Goal: Task Accomplishment & Management: Manage account settings

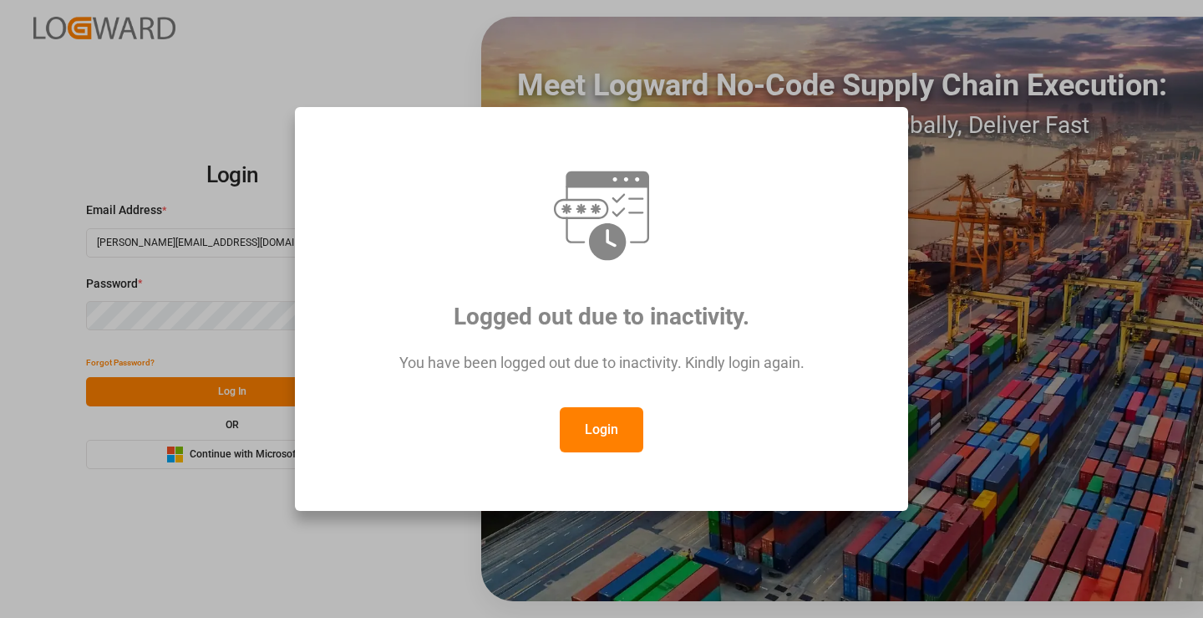
click at [618, 417] on button "Login" at bounding box center [602, 429] width 84 height 45
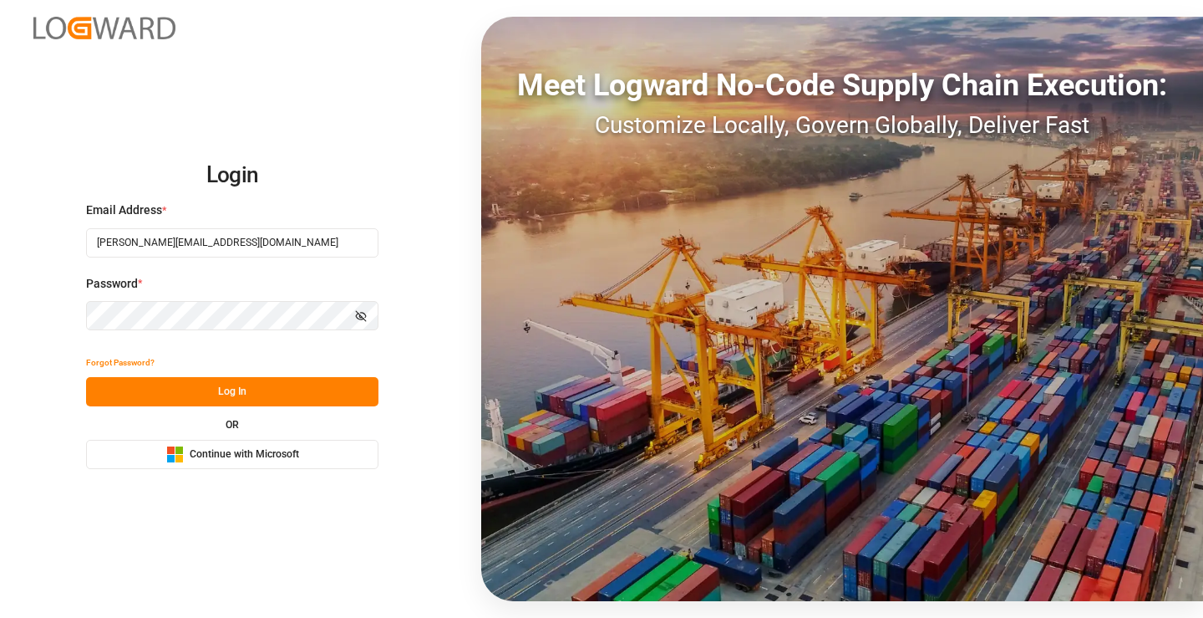
click at [179, 394] on button "Log In" at bounding box center [232, 391] width 292 height 29
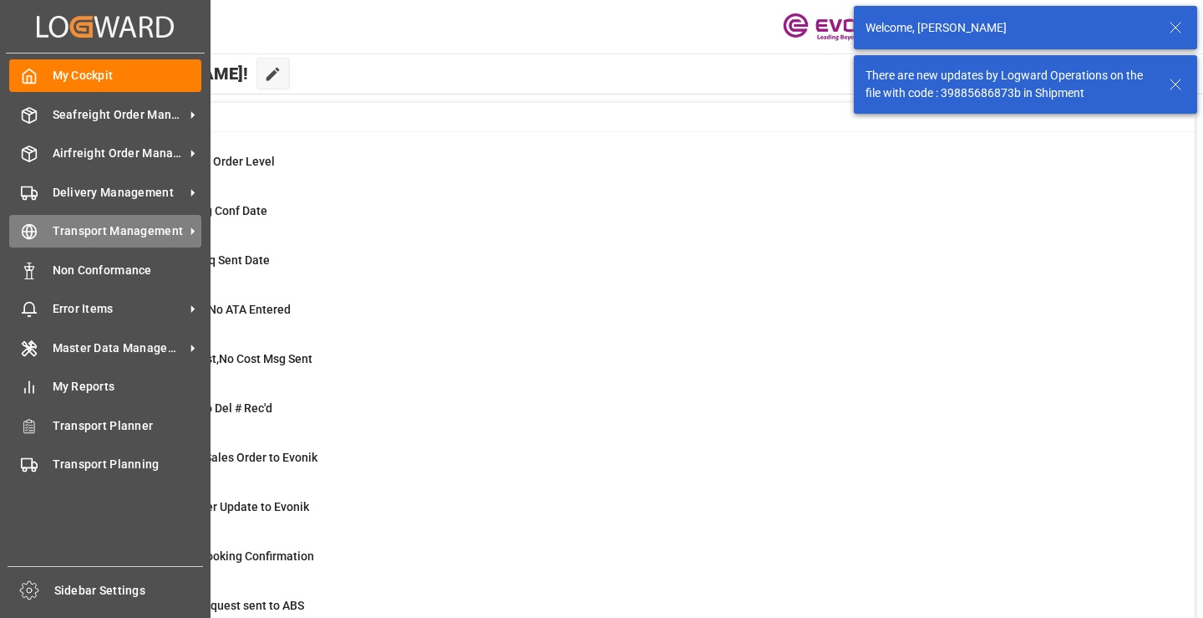
click at [31, 226] on icon at bounding box center [30, 232] width 6 height 14
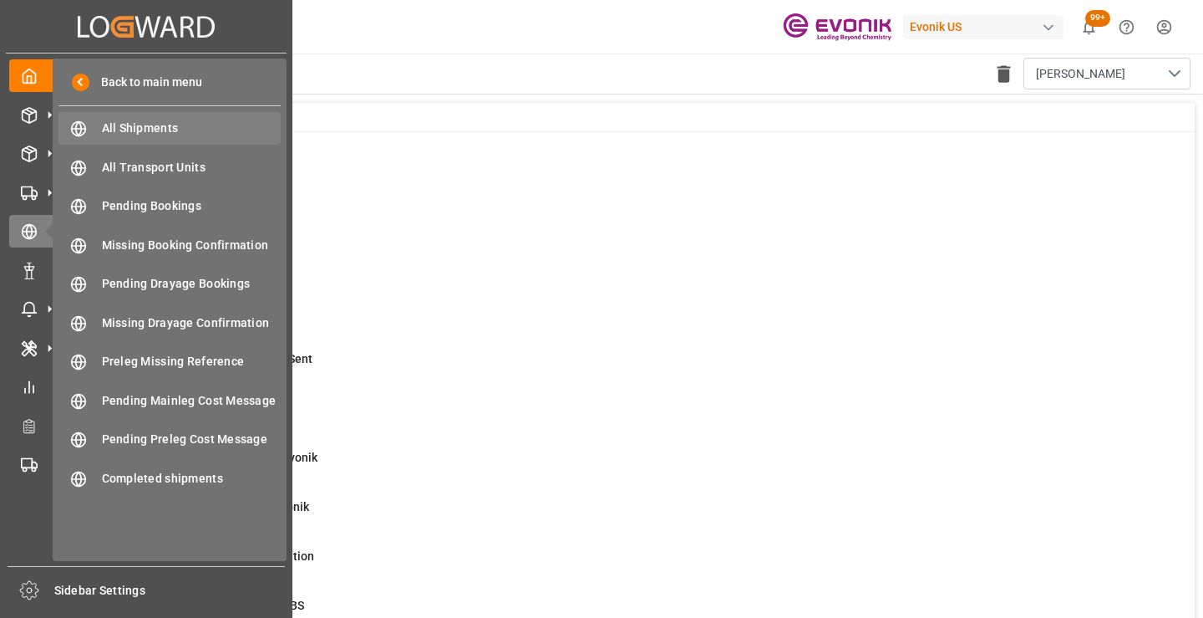
click at [139, 117] on div "All Shipments All Shipments" at bounding box center [169, 128] width 222 height 33
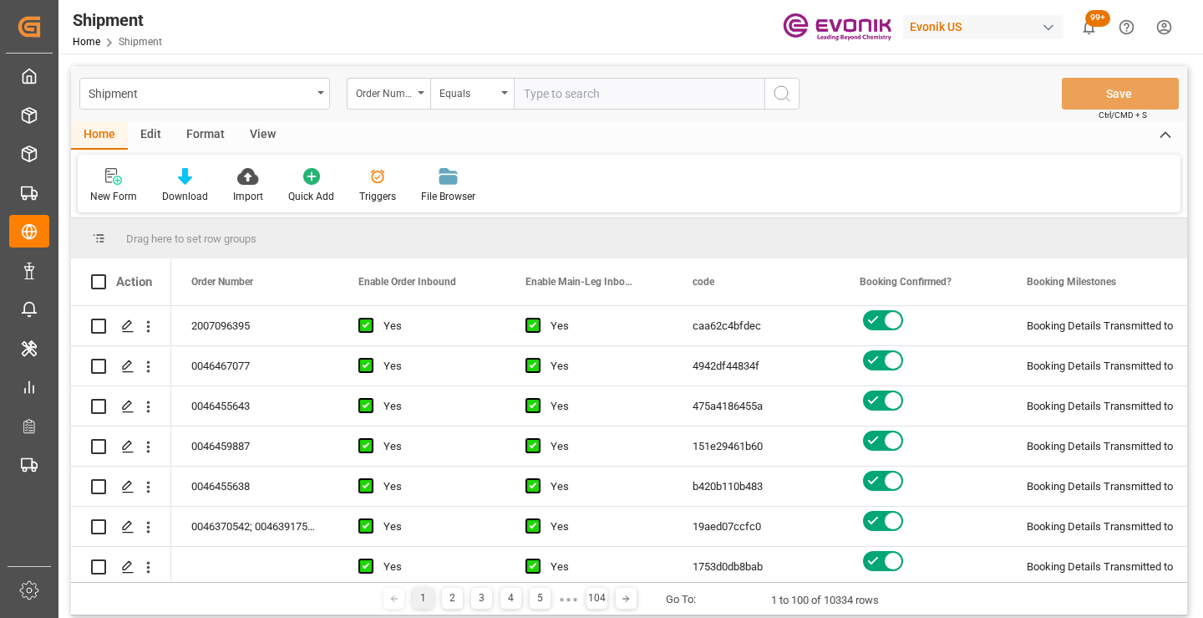
click at [582, 91] on input "text" at bounding box center [639, 94] width 251 height 32
type input "2007123941"
click at [787, 92] on icon "search button" at bounding box center [782, 94] width 20 height 20
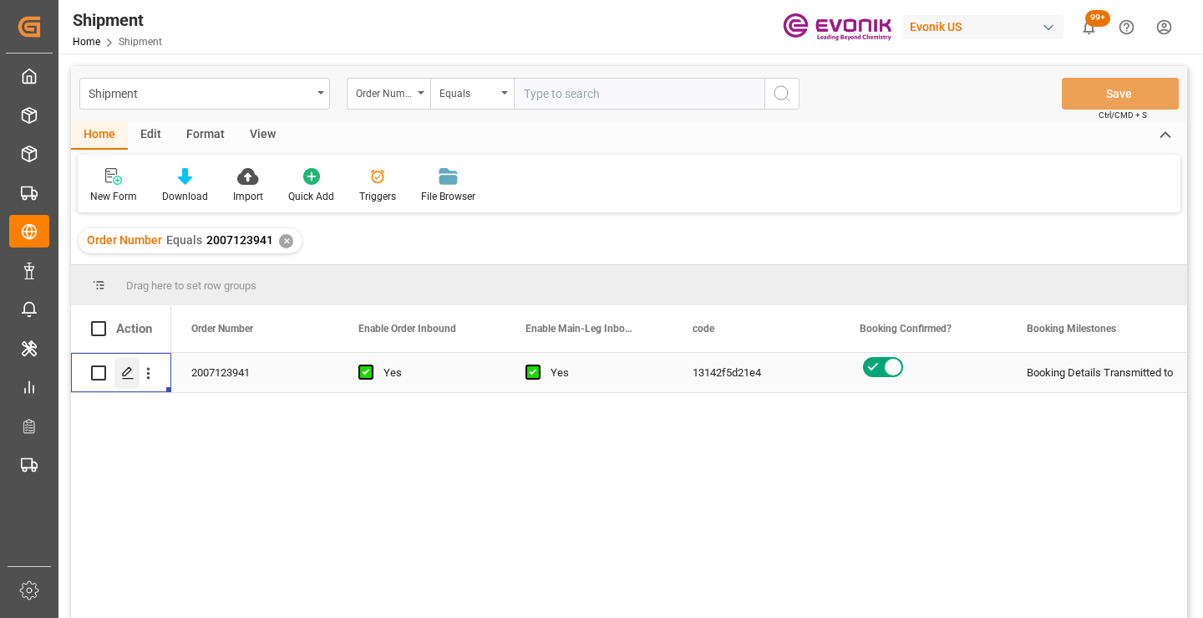
click at [128, 371] on icon "Press SPACE to select this row." at bounding box center [127, 372] width 13 height 13
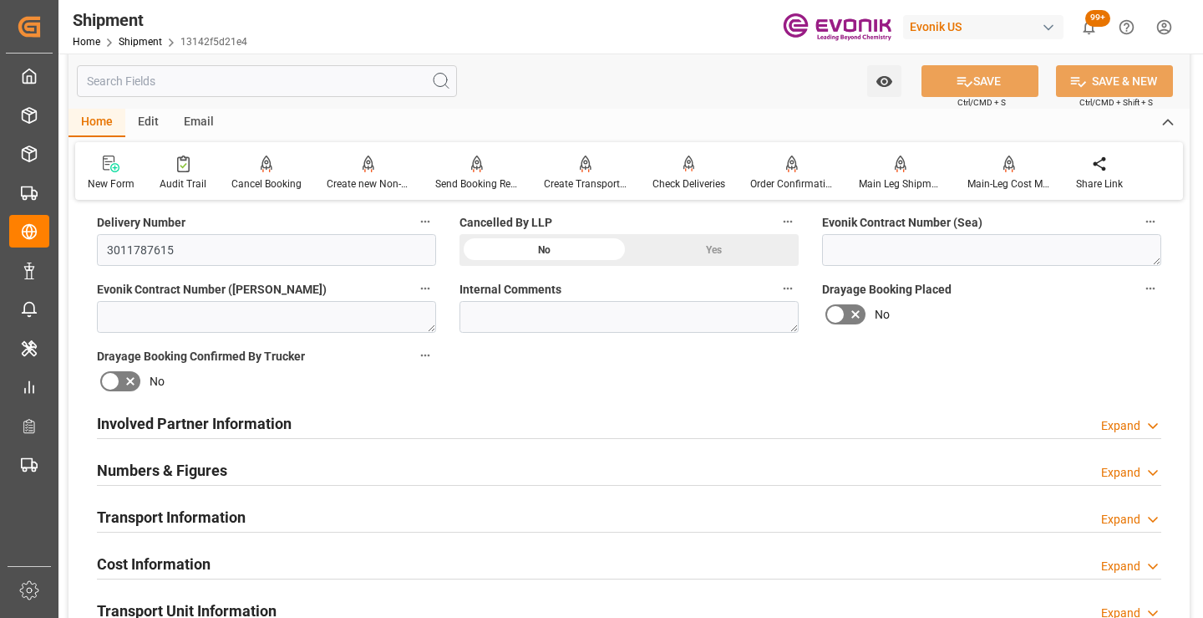
scroll to position [836, 0]
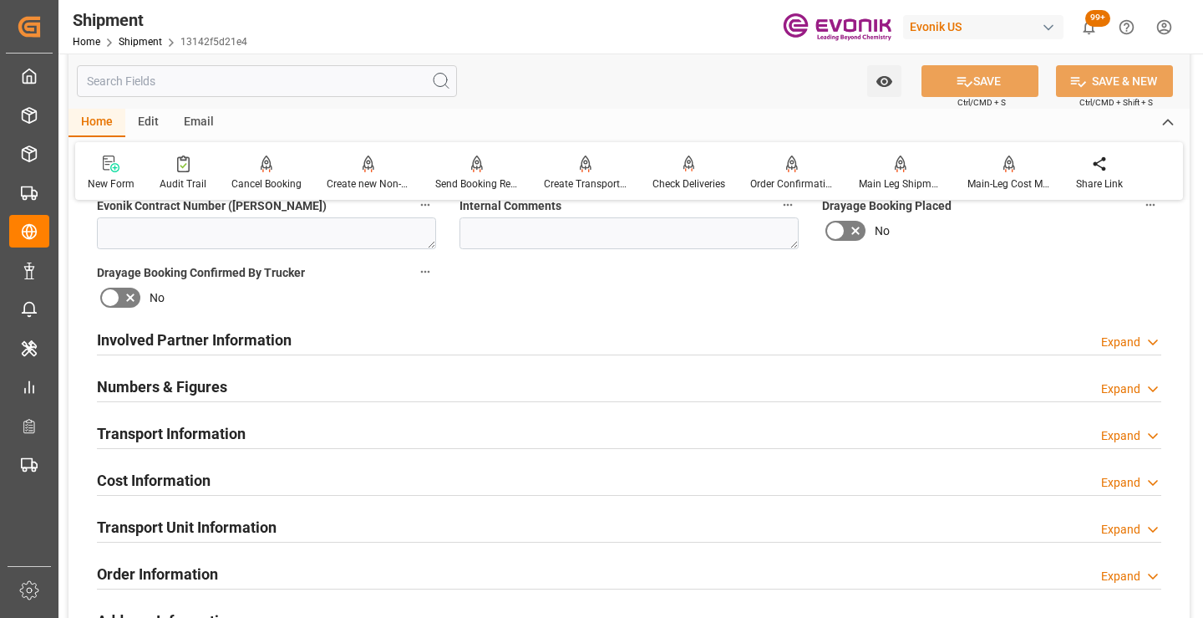
click at [339, 338] on div "Involved Partner Information Expand" at bounding box center [629, 339] width 1065 height 32
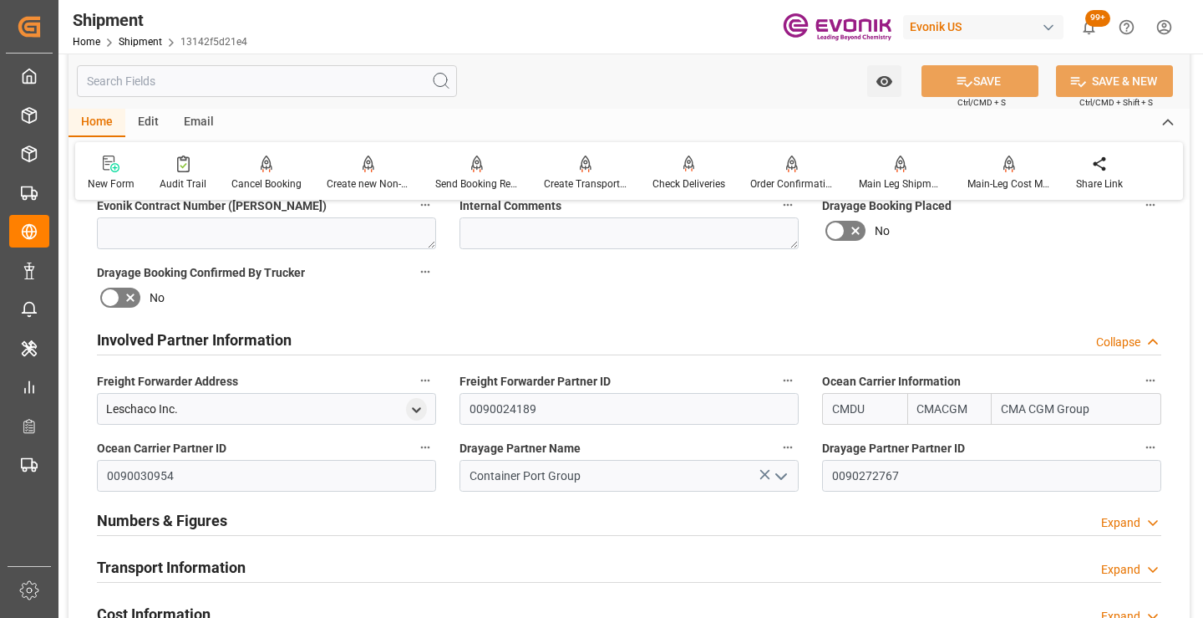
click at [339, 338] on div "Involved Partner Information Collapse" at bounding box center [629, 339] width 1065 height 32
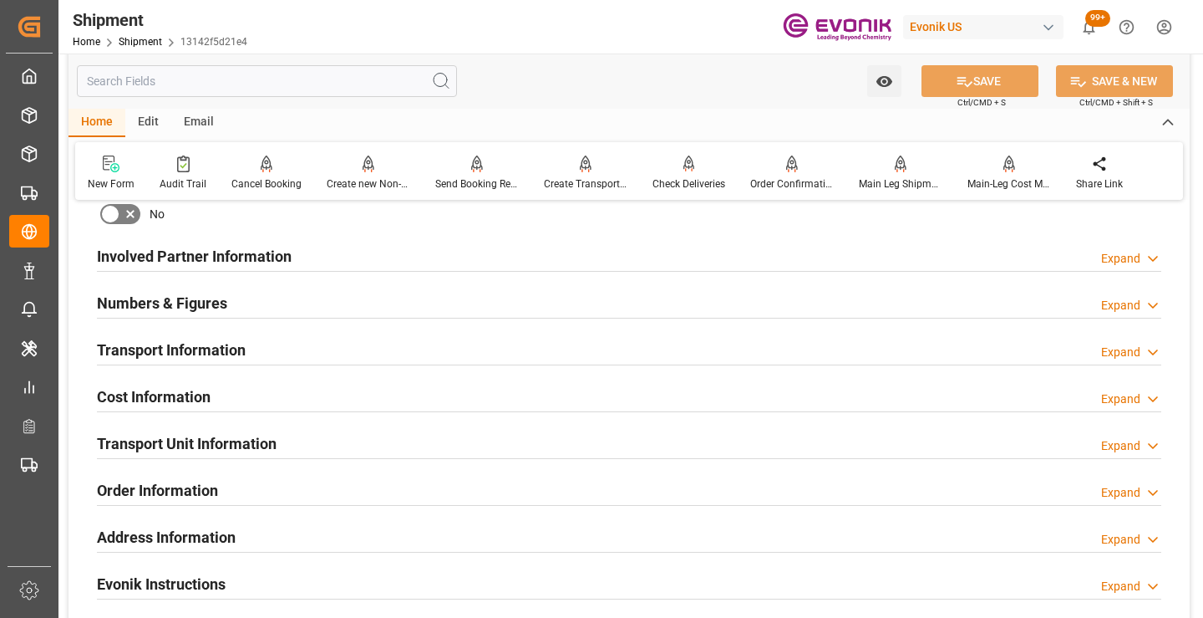
scroll to position [1003, 0]
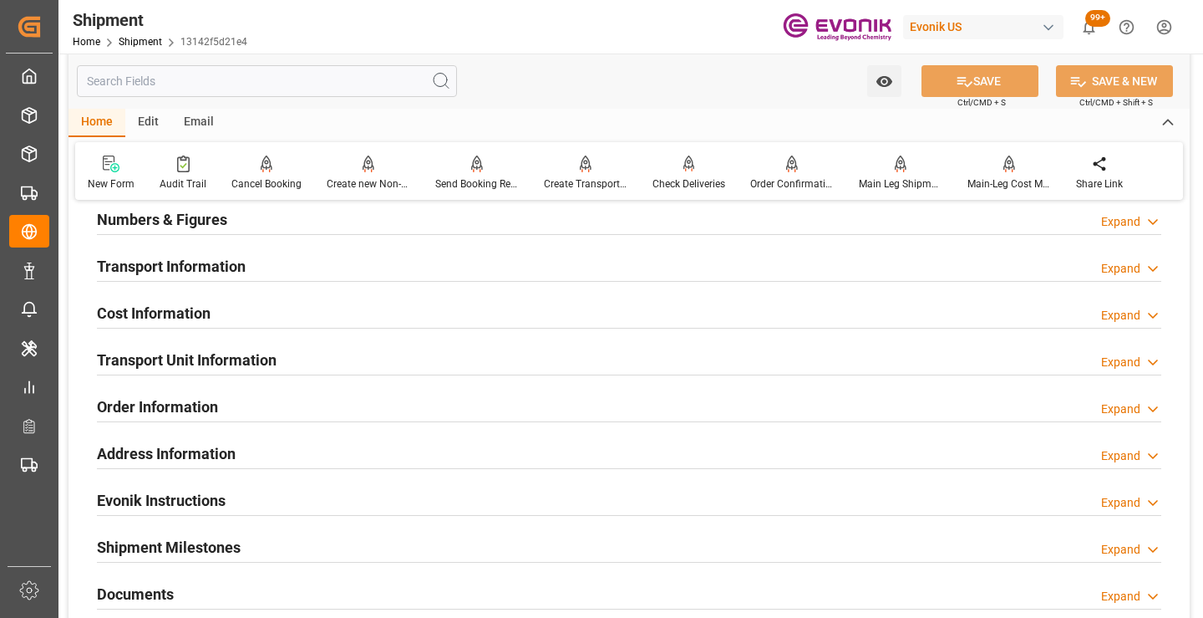
click at [279, 416] on div "Order Information Expand" at bounding box center [629, 405] width 1065 height 32
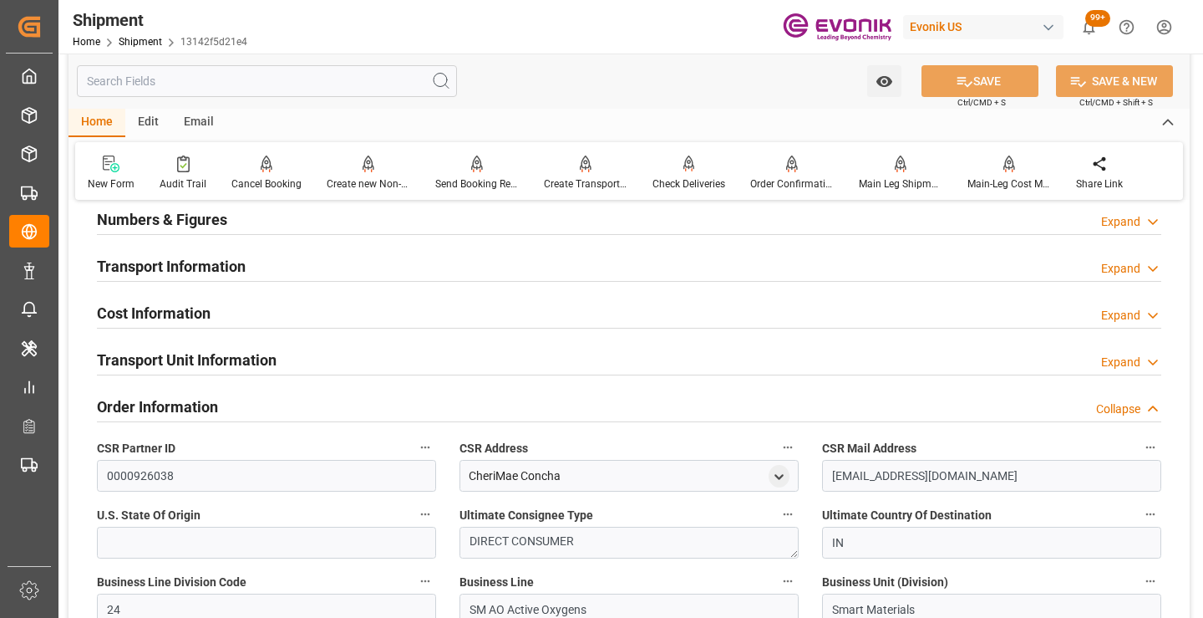
scroll to position [1170, 0]
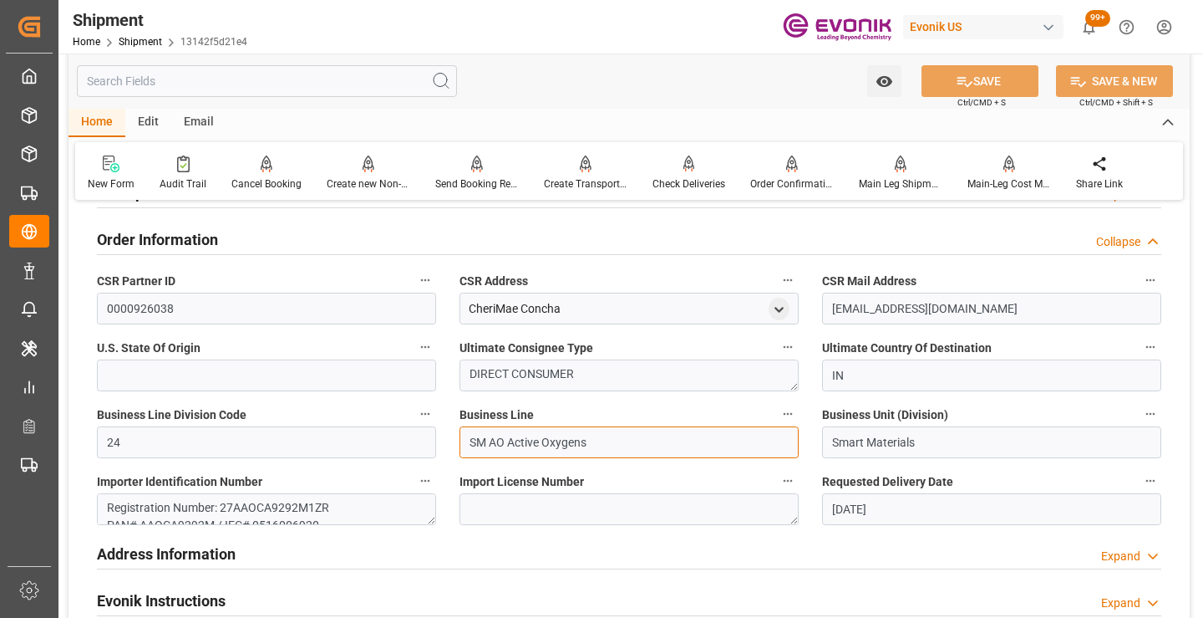
drag, startPoint x: 504, startPoint y: 441, endPoint x: 435, endPoint y: 441, distance: 69.4
click at [435, 441] on div "Booking Confirmation Milestone Bar Collapse Submitted to FFW for Booking (Pendi…" at bounding box center [629, 49] width 1121 height 2008
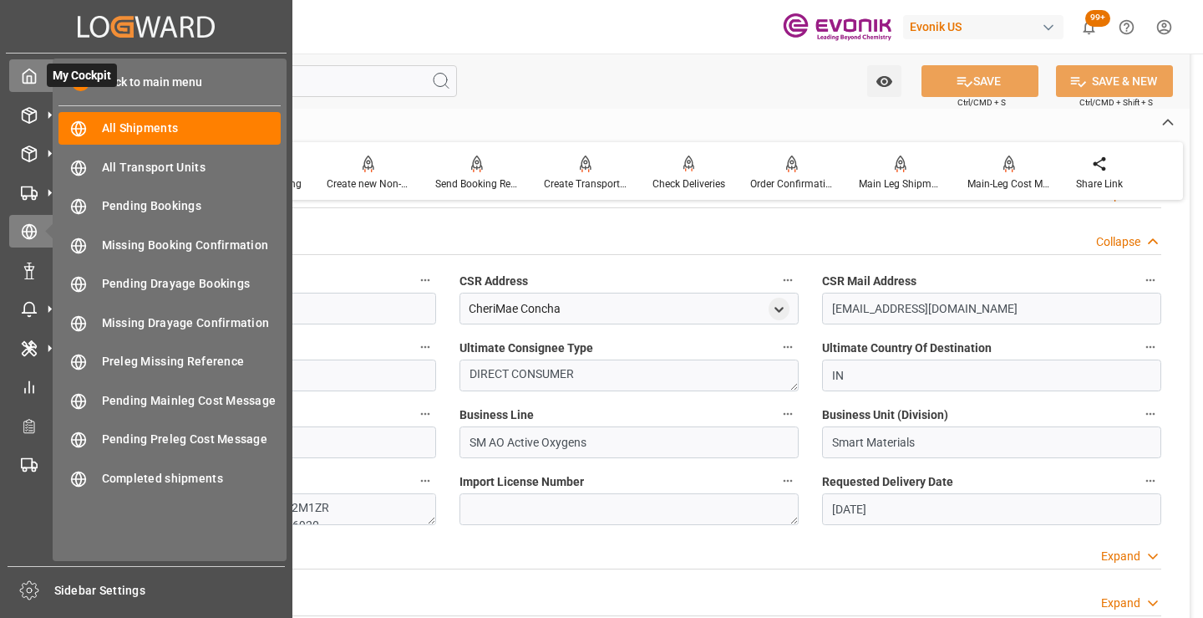
click at [38, 76] on div "My Cockpit My Cockpit" at bounding box center [146, 75] width 274 height 33
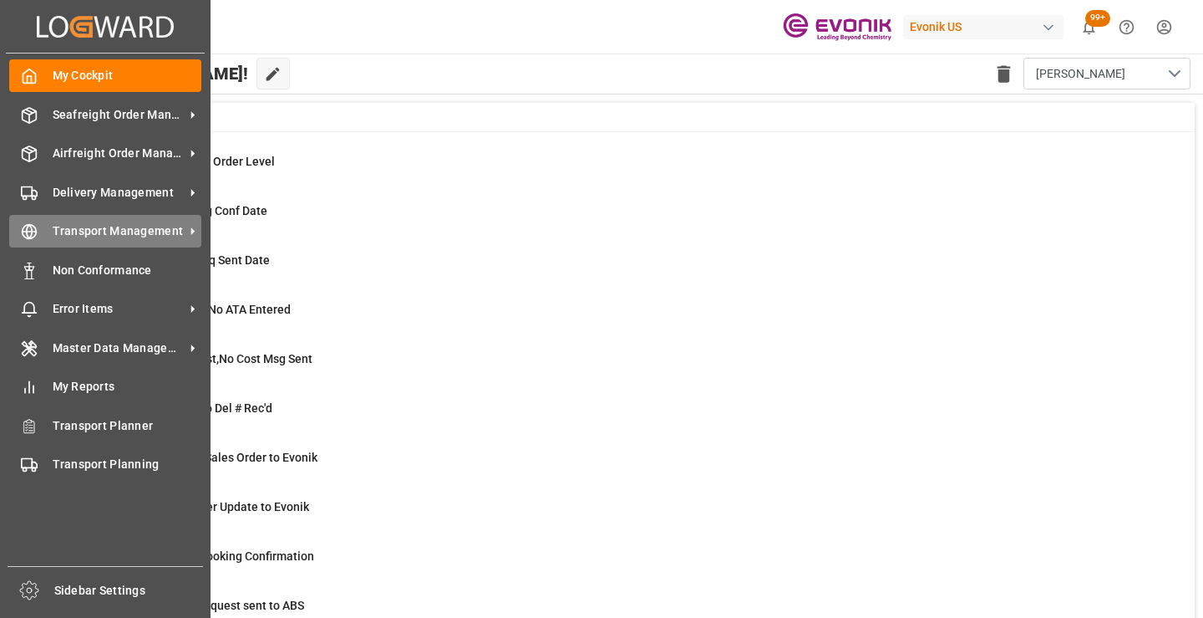
click at [50, 234] on div "Transport Management Transport Management" at bounding box center [105, 231] width 192 height 33
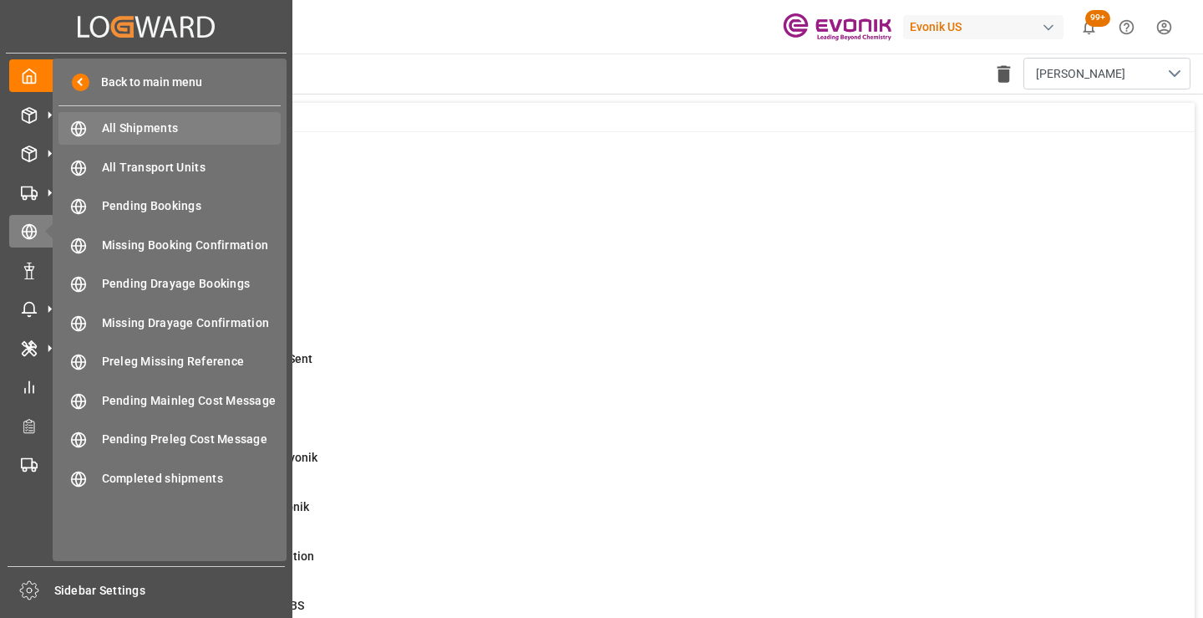
click at [149, 119] on span "All Shipments" at bounding box center [192, 128] width 180 height 18
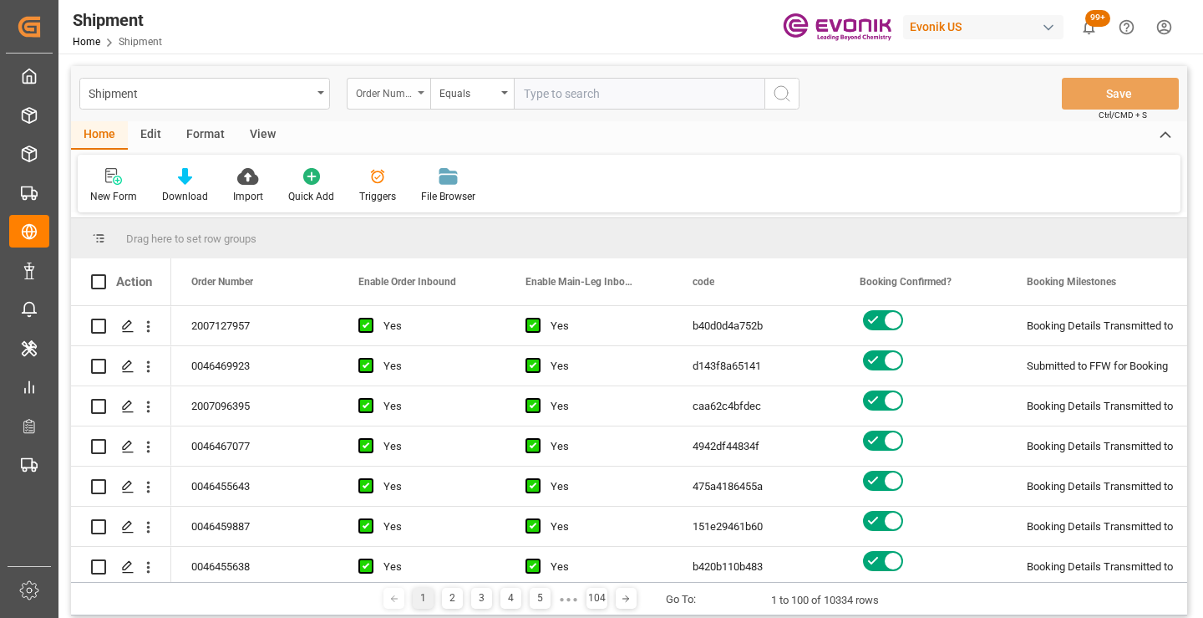
click at [401, 96] on div "Order Number" at bounding box center [384, 91] width 57 height 19
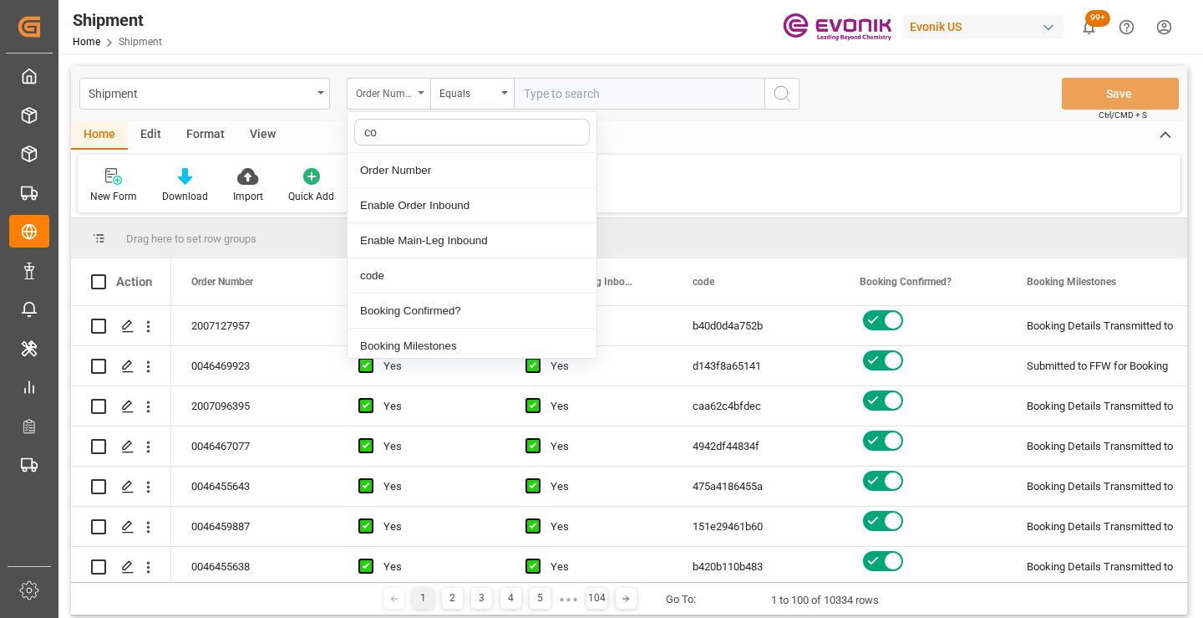
type input "cod"
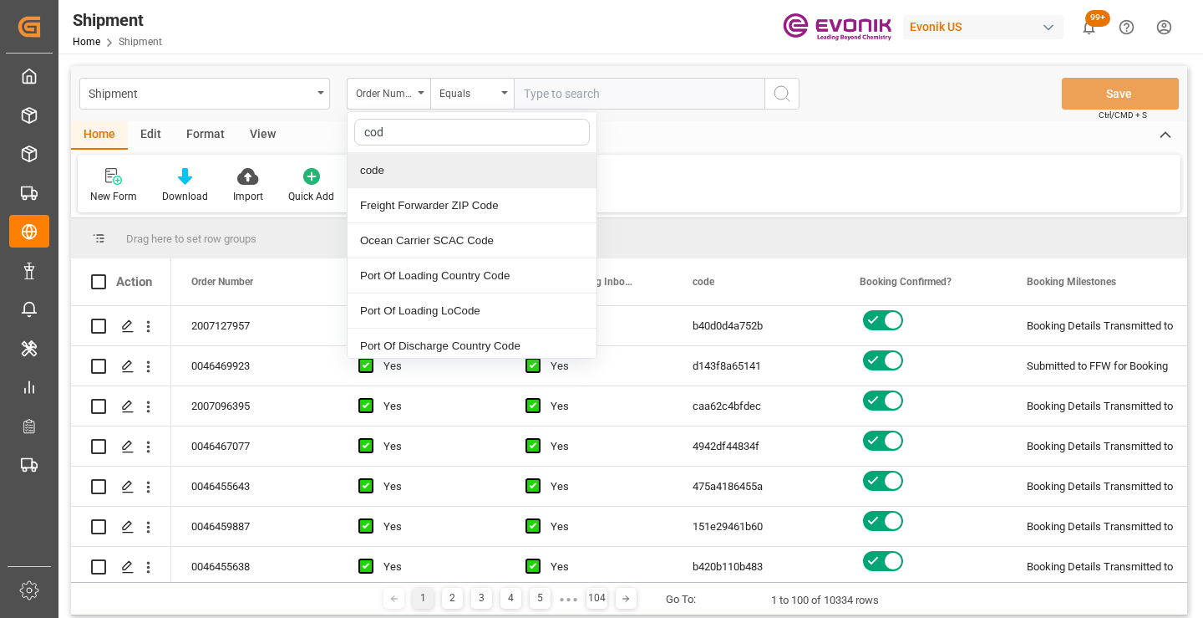
click at [416, 162] on div "code" at bounding box center [472, 170] width 249 height 35
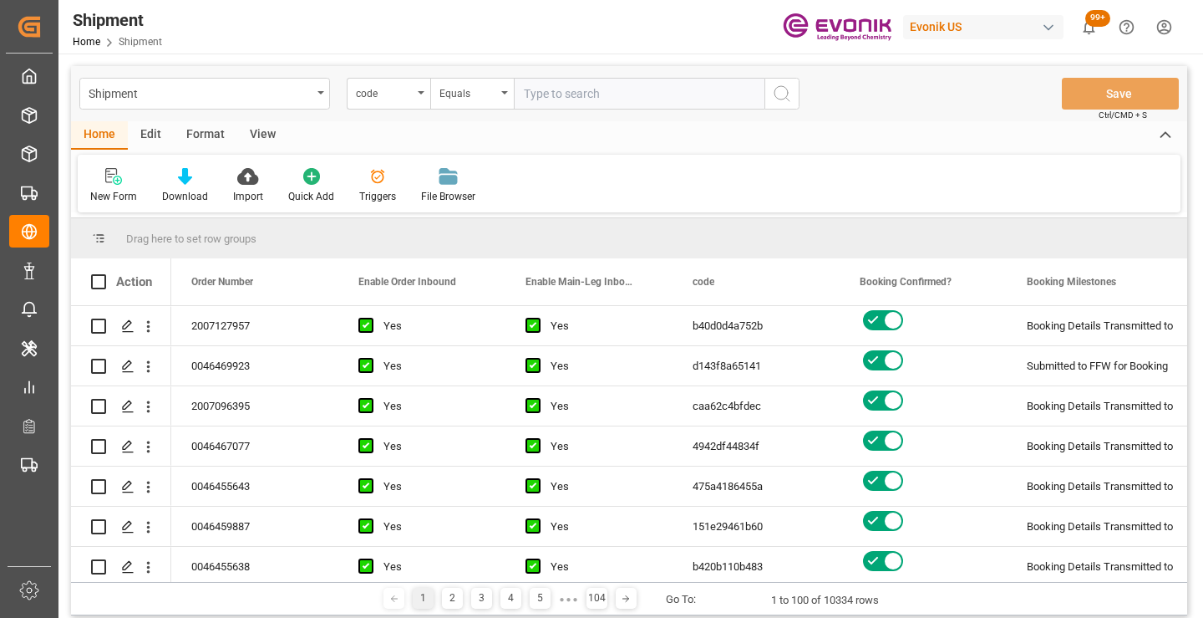
click at [575, 96] on input "text" at bounding box center [639, 94] width 251 height 32
paste input "d29dc15a1d9e"
type input "d29dc15a1d9e"
click at [781, 98] on icon "search button" at bounding box center [782, 94] width 20 height 20
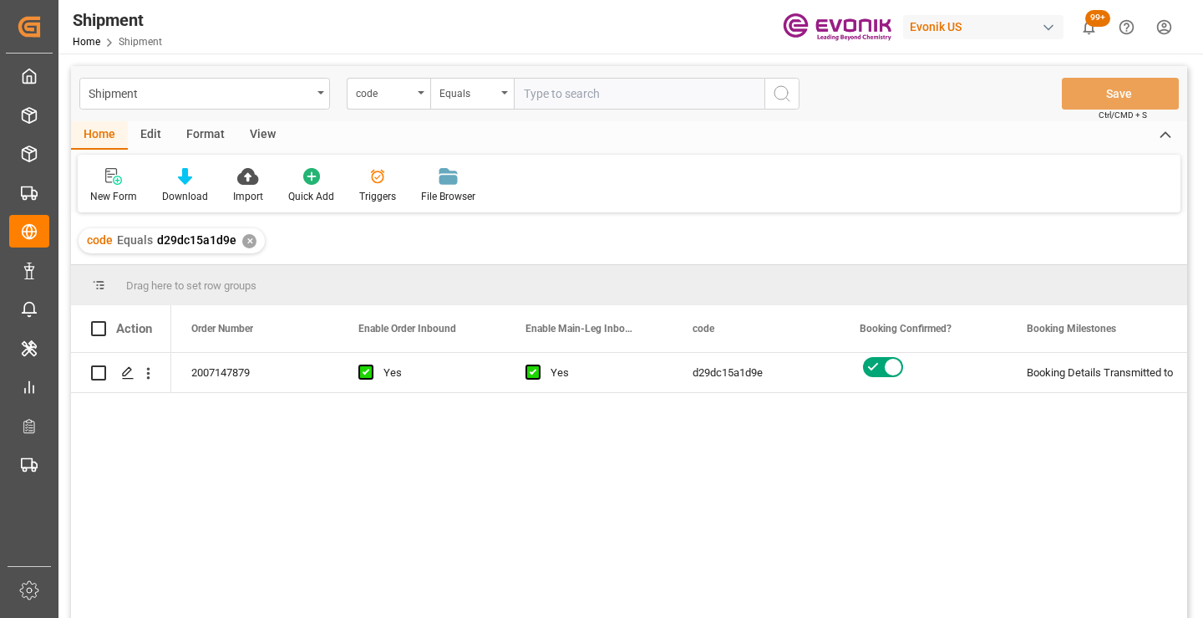
click at [953, 443] on div "2007147879 Yes Yes d29dc15a1d9e Booking Details Transmitted to SAP Active No" at bounding box center [679, 491] width 1016 height 276
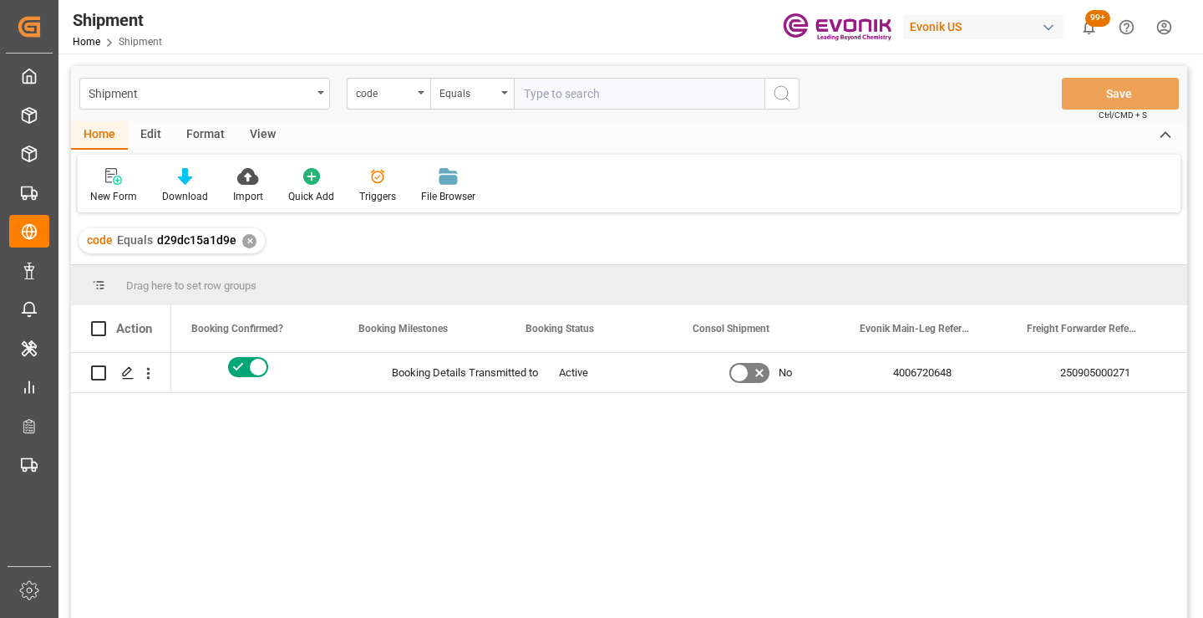
scroll to position [0, 669]
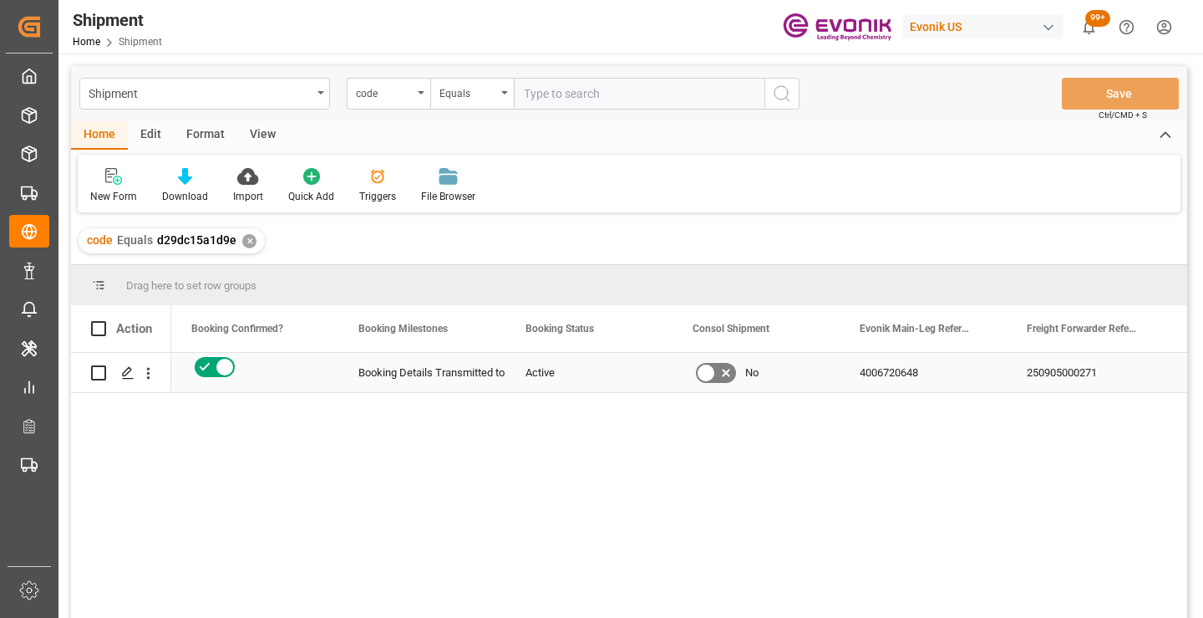
click at [1040, 379] on div "250905000271" at bounding box center [1090, 372] width 167 height 39
click at [247, 245] on div "✕" at bounding box center [249, 241] width 14 height 14
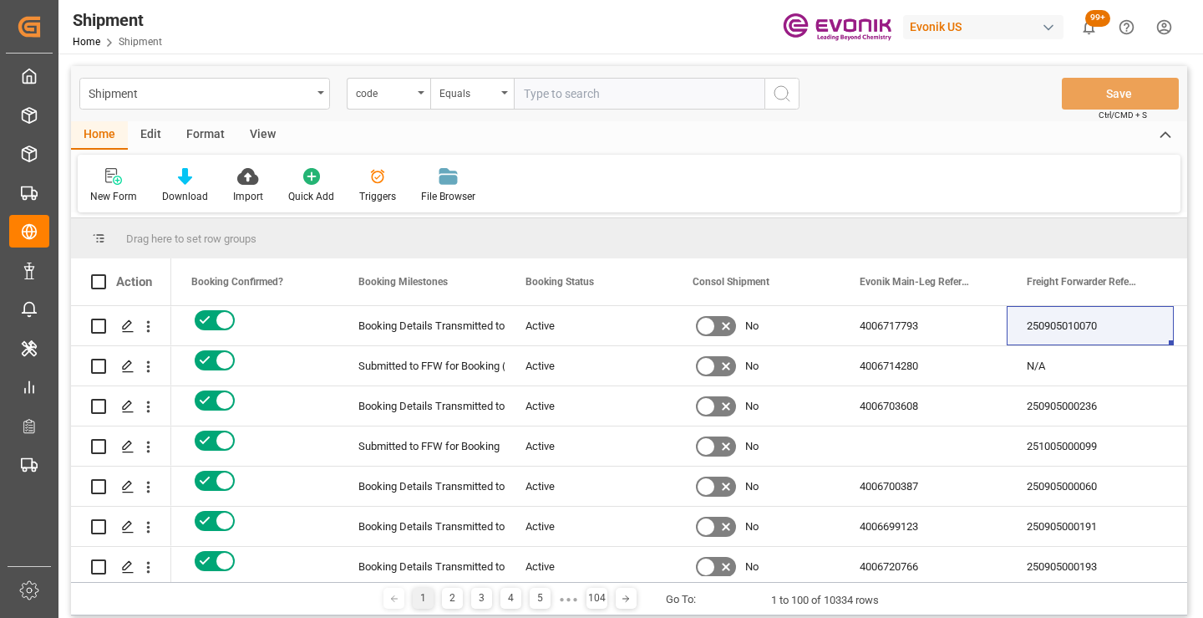
click at [612, 97] on input "text" at bounding box center [639, 94] width 251 height 32
paste input "3d409786cee8"
type input "3d409786cee8"
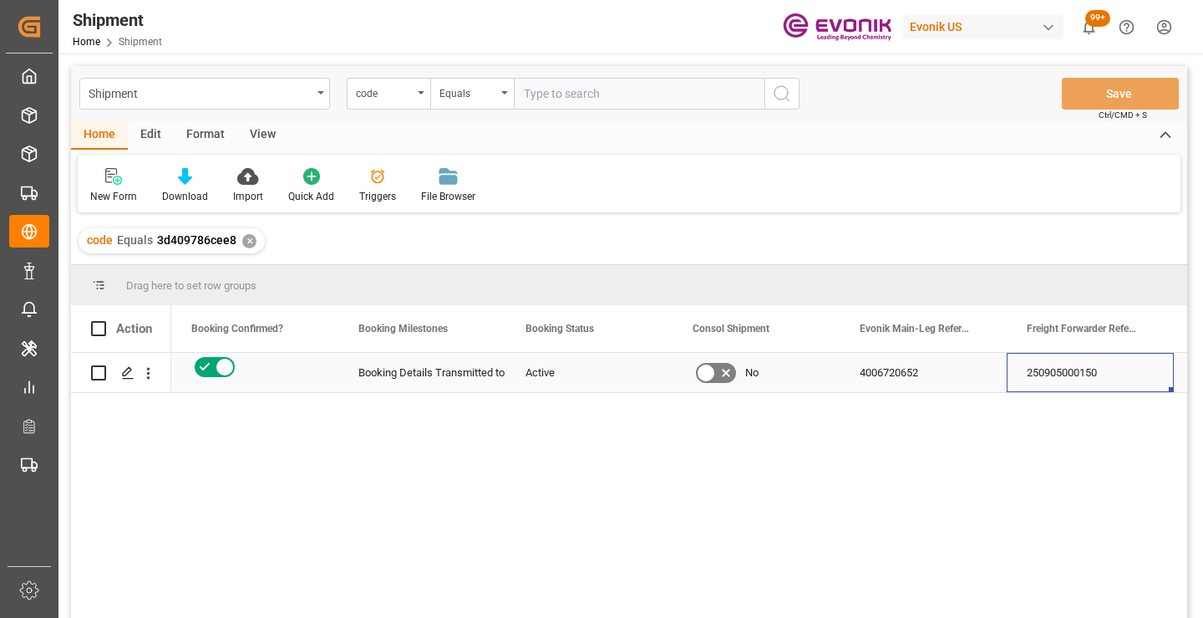
click at [1083, 374] on div "250905000150" at bounding box center [1090, 372] width 167 height 39
click at [247, 241] on div "✕" at bounding box center [249, 241] width 14 height 14
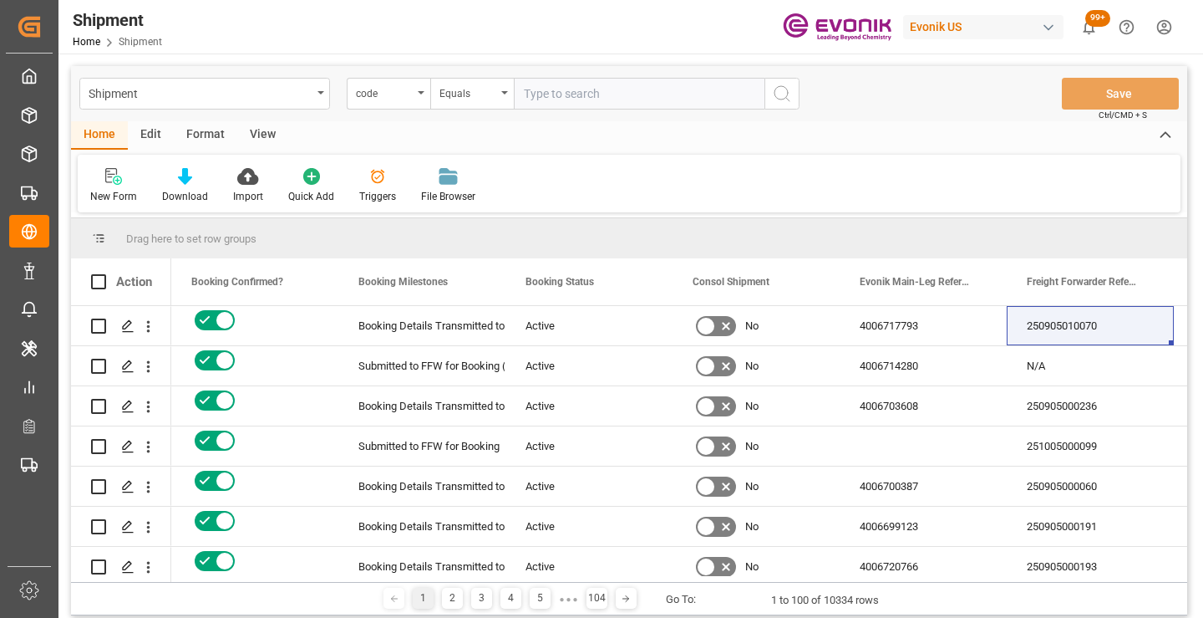
click at [704, 89] on input "text" at bounding box center [639, 94] width 251 height 32
paste input "3bde1128d4be"
type input "3bde1128d4be"
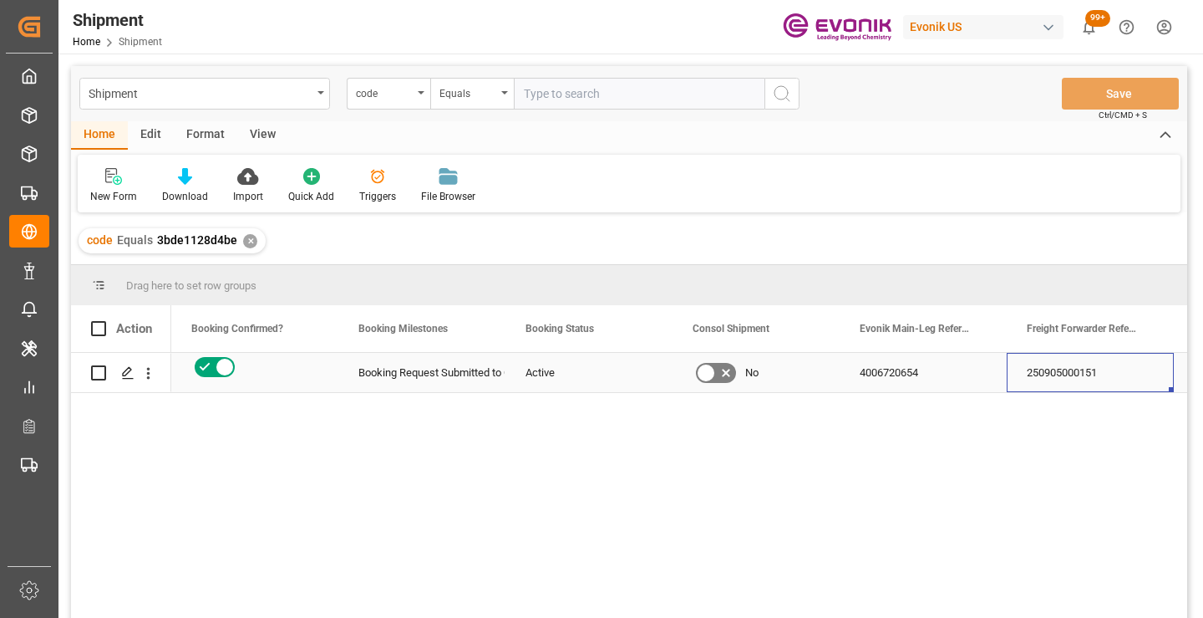
click at [1045, 374] on div "250905000151" at bounding box center [1090, 372] width 167 height 39
click at [247, 240] on div "✕" at bounding box center [250, 241] width 14 height 14
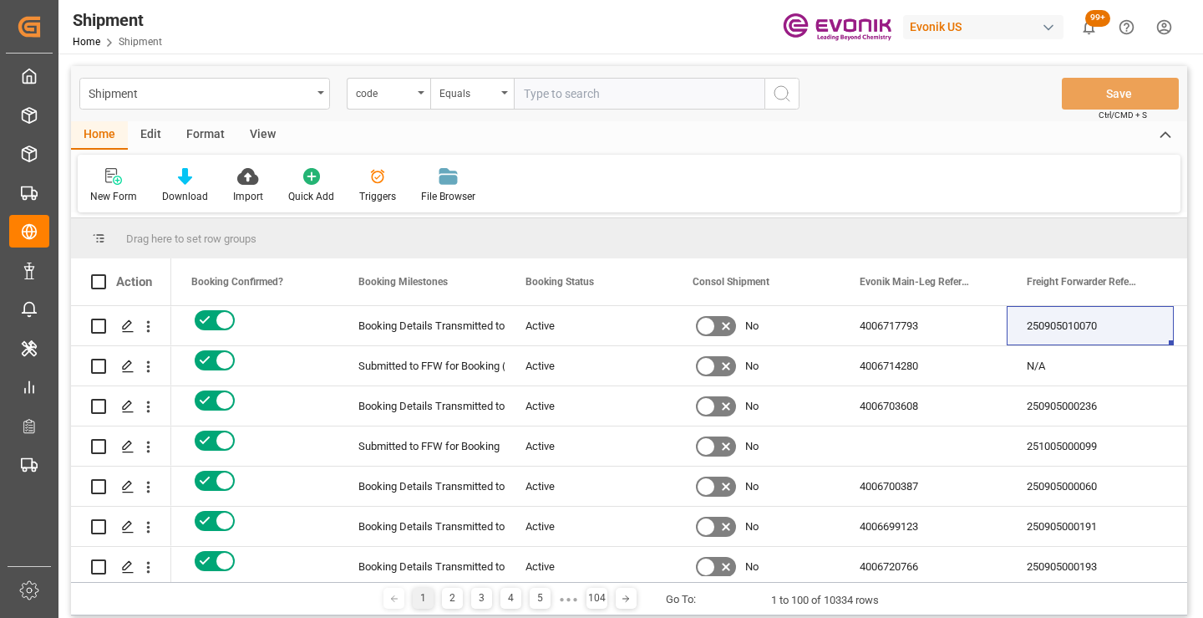
click at [600, 95] on input "text" at bounding box center [639, 94] width 251 height 32
paste input "18e781c57421"
type input "18e781c57421"
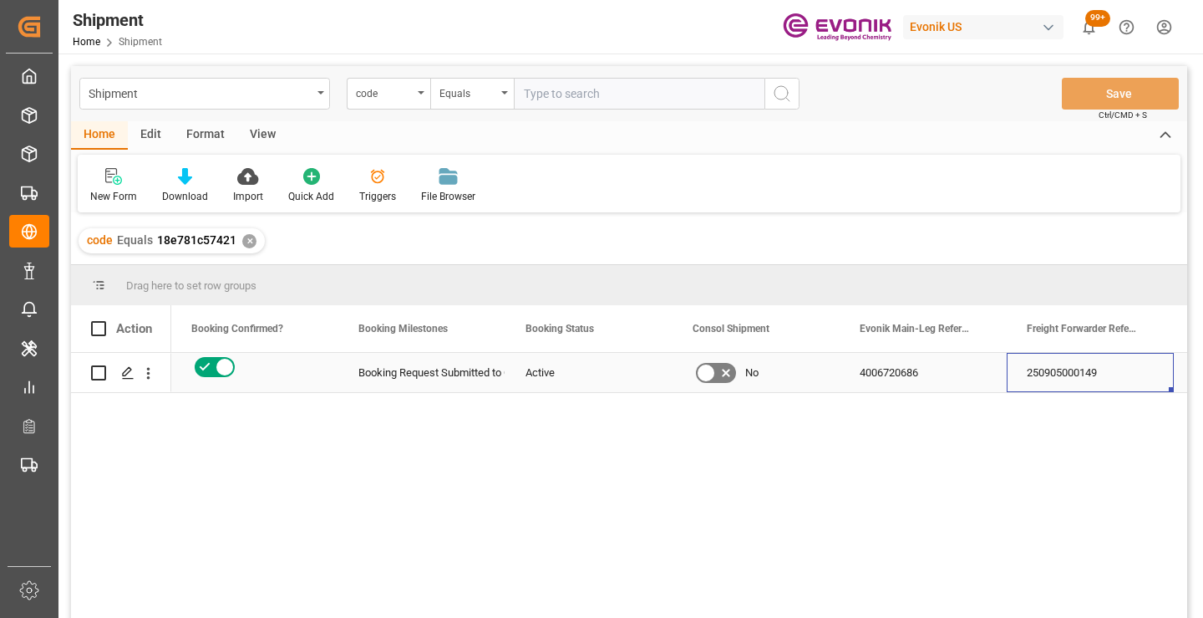
click at [1040, 377] on div "250905000149" at bounding box center [1090, 372] width 167 height 39
click at [247, 241] on div "✕" at bounding box center [249, 241] width 14 height 14
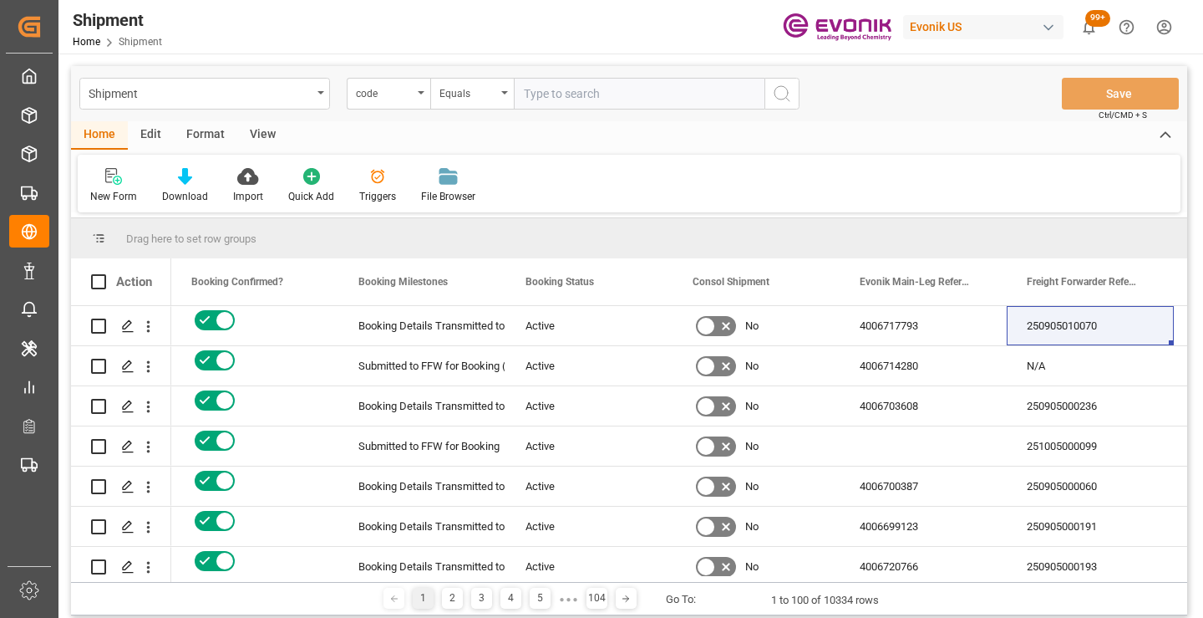
click at [628, 109] on input "text" at bounding box center [639, 94] width 251 height 32
paste input "6f94161a6a80"
type input "6f94161a6a80"
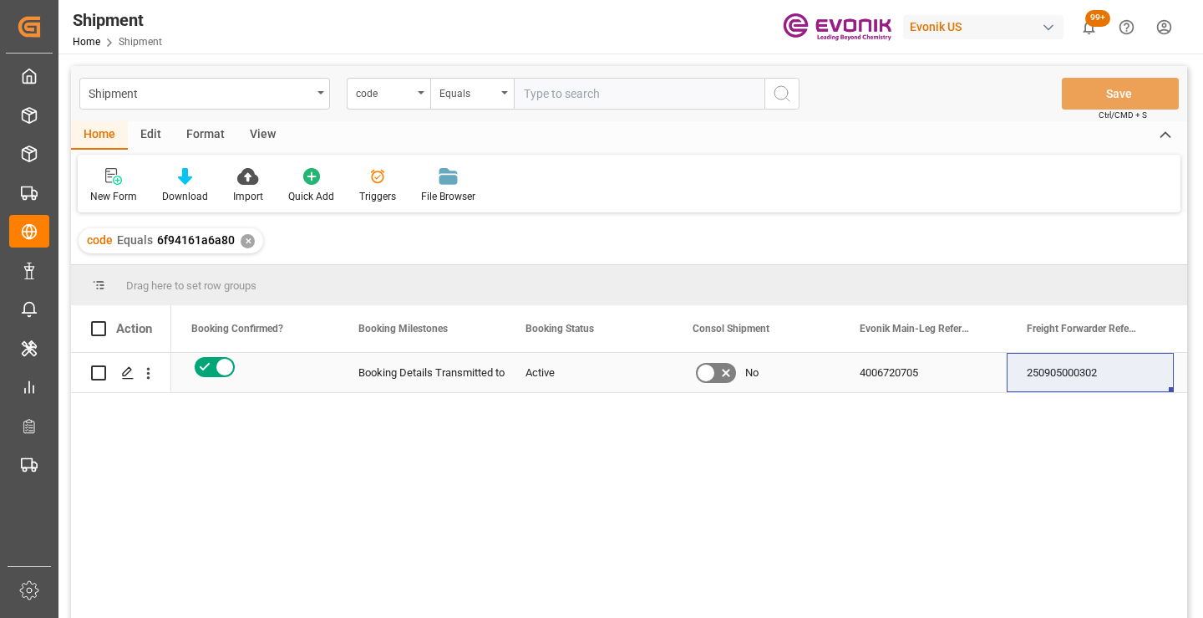
click at [1070, 375] on div "250905000302" at bounding box center [1090, 372] width 167 height 39
click at [245, 239] on div "✕" at bounding box center [248, 241] width 14 height 14
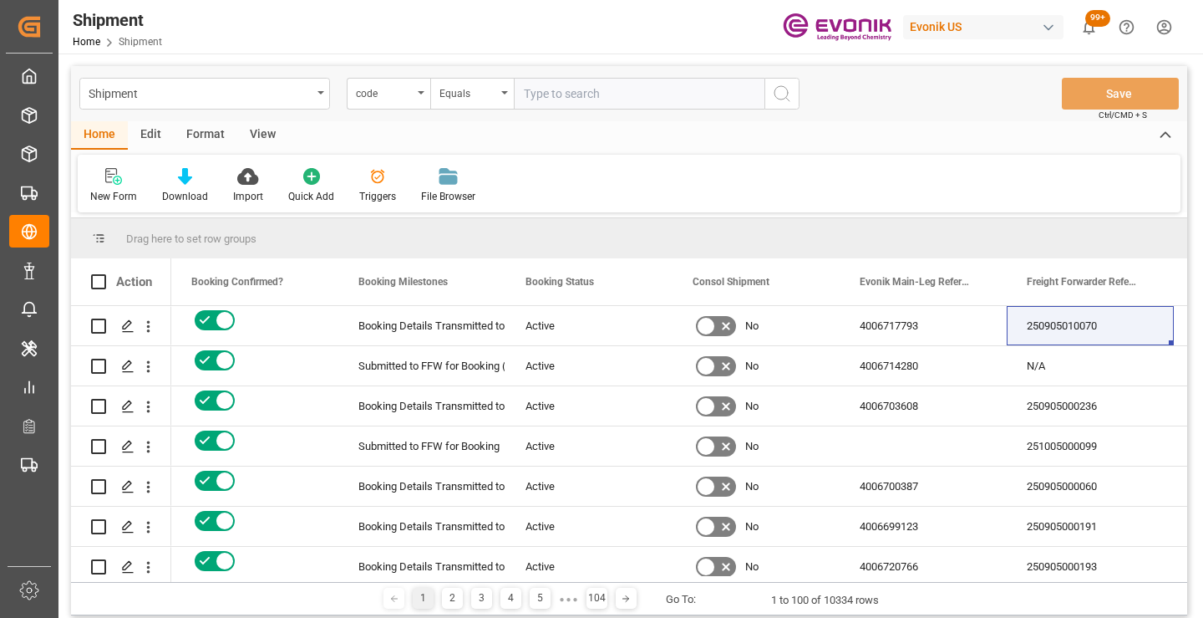
click at [655, 98] on input "text" at bounding box center [639, 94] width 251 height 32
paste input "6e786172571f"
type input "6e786172571f"
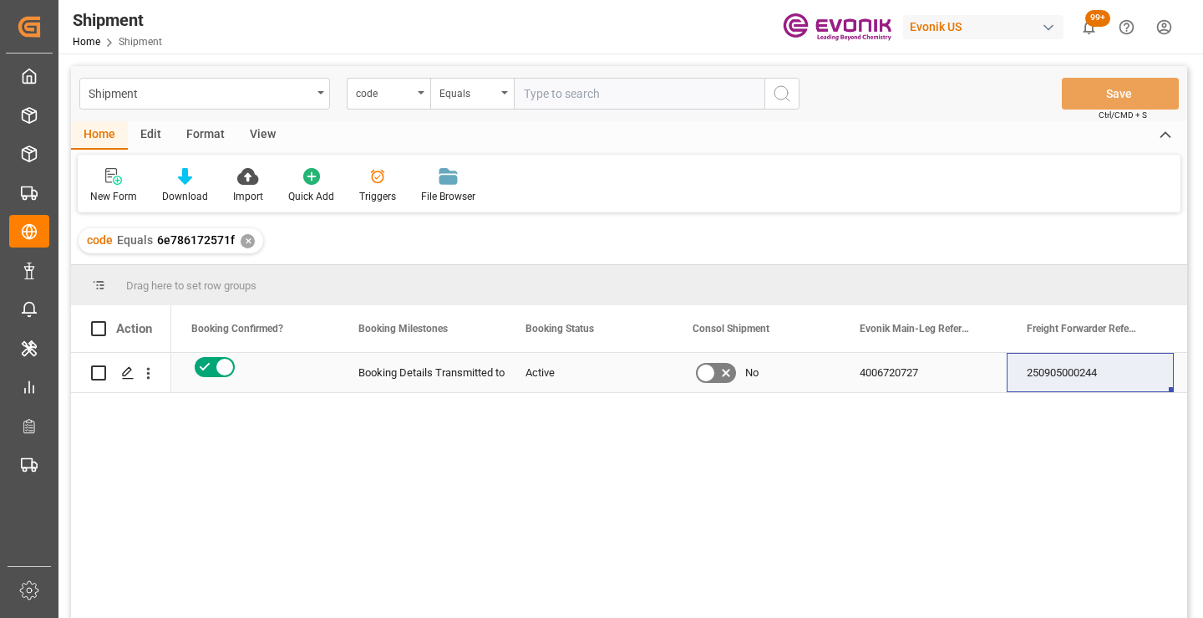
click at [1081, 374] on div "250905000244" at bounding box center [1090, 372] width 167 height 39
click at [244, 242] on div "✕" at bounding box center [248, 241] width 14 height 14
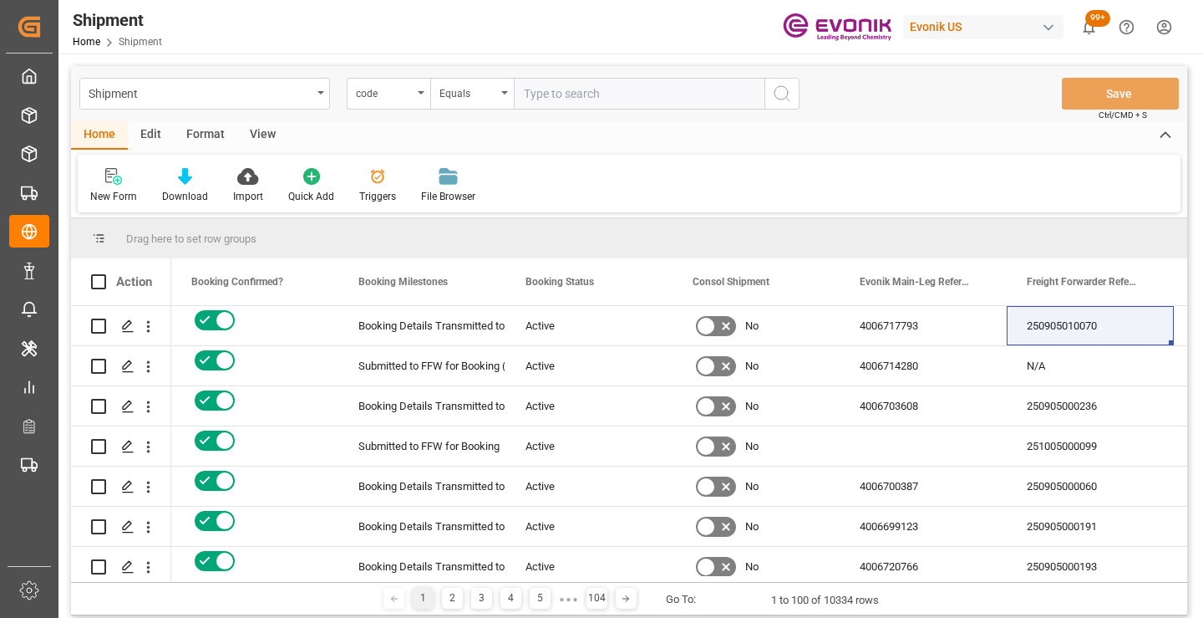
click at [592, 91] on input "text" at bounding box center [639, 94] width 251 height 32
paste input "b420b110b483"
type input "b420b110b483"
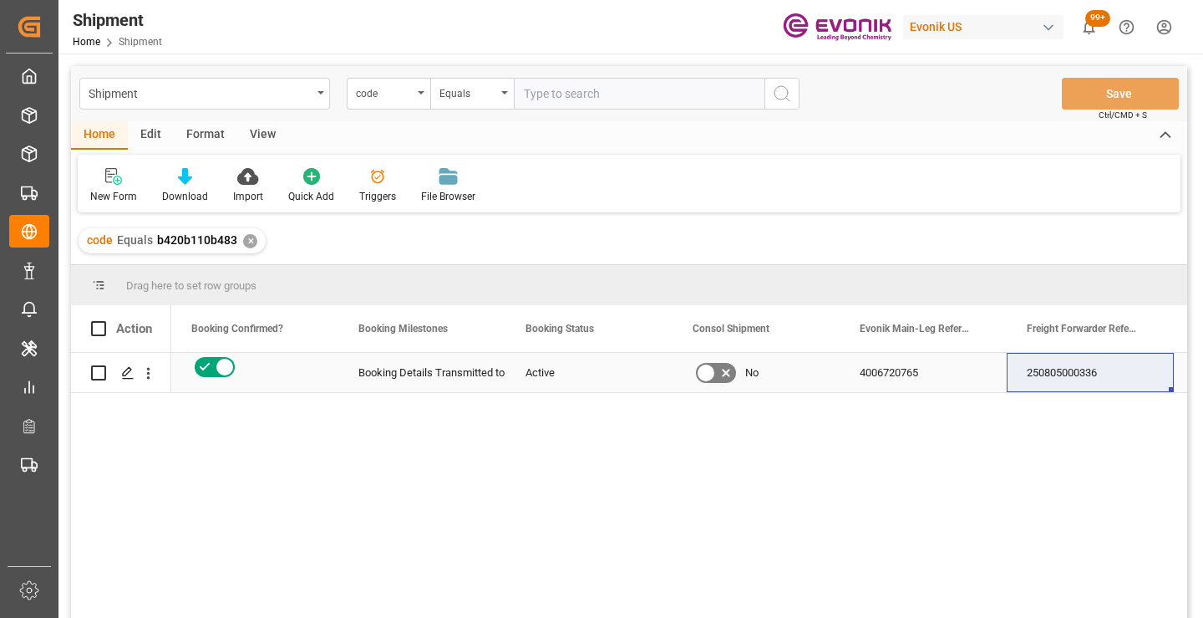
click at [1087, 369] on div "250805000336" at bounding box center [1090, 372] width 167 height 39
click at [249, 238] on div "✕" at bounding box center [250, 241] width 14 height 14
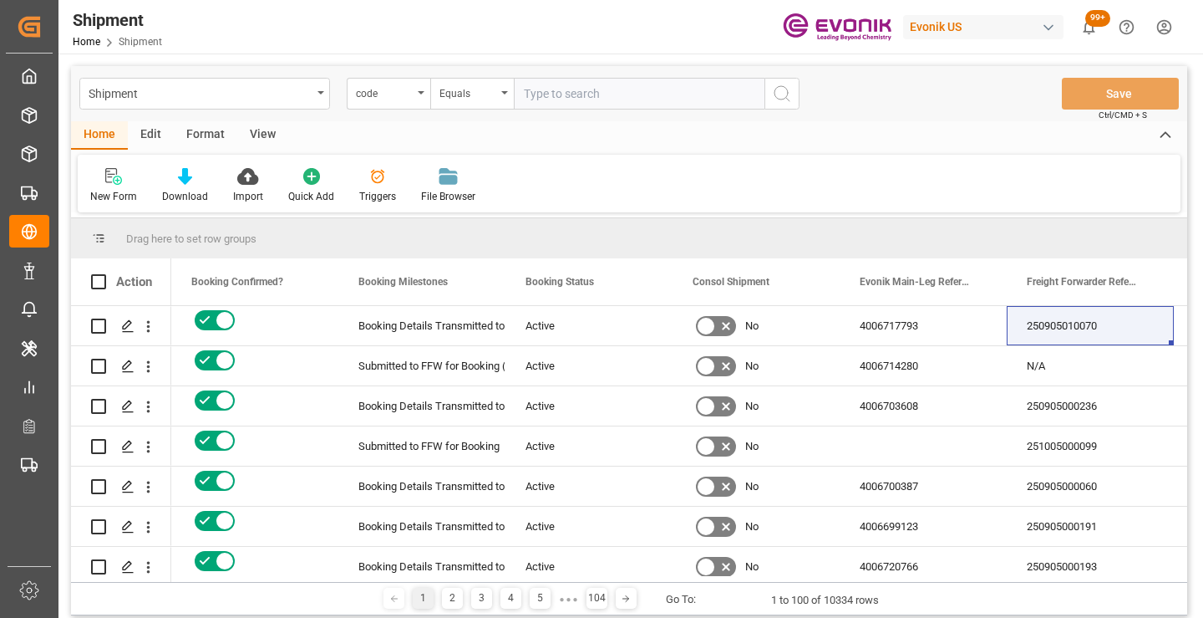
click at [626, 100] on input "text" at bounding box center [639, 94] width 251 height 32
paste input "475a4186455a"
type input "475a4186455a"
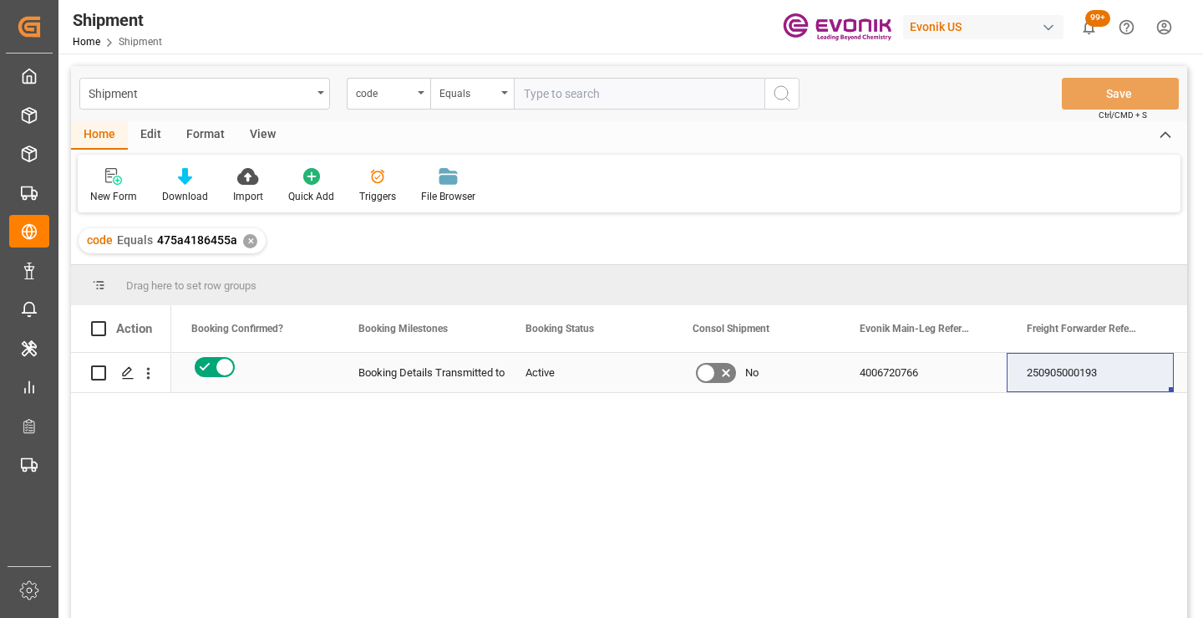
click at [1088, 381] on div "250905000193" at bounding box center [1090, 372] width 167 height 39
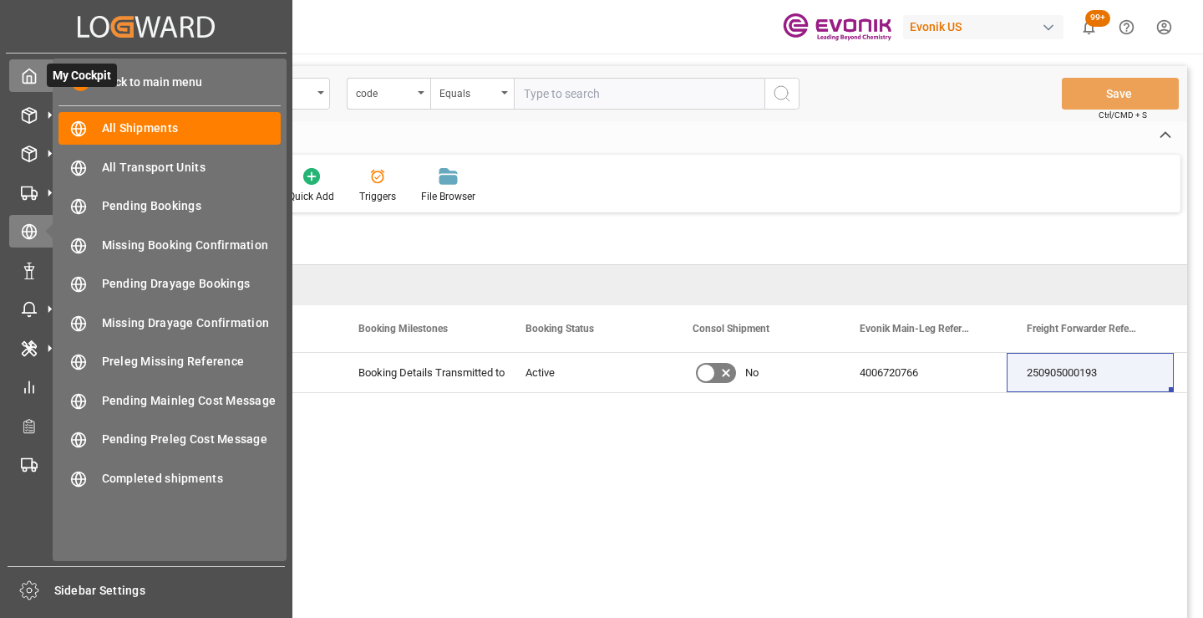
click at [27, 73] on icon at bounding box center [29, 76] width 17 height 17
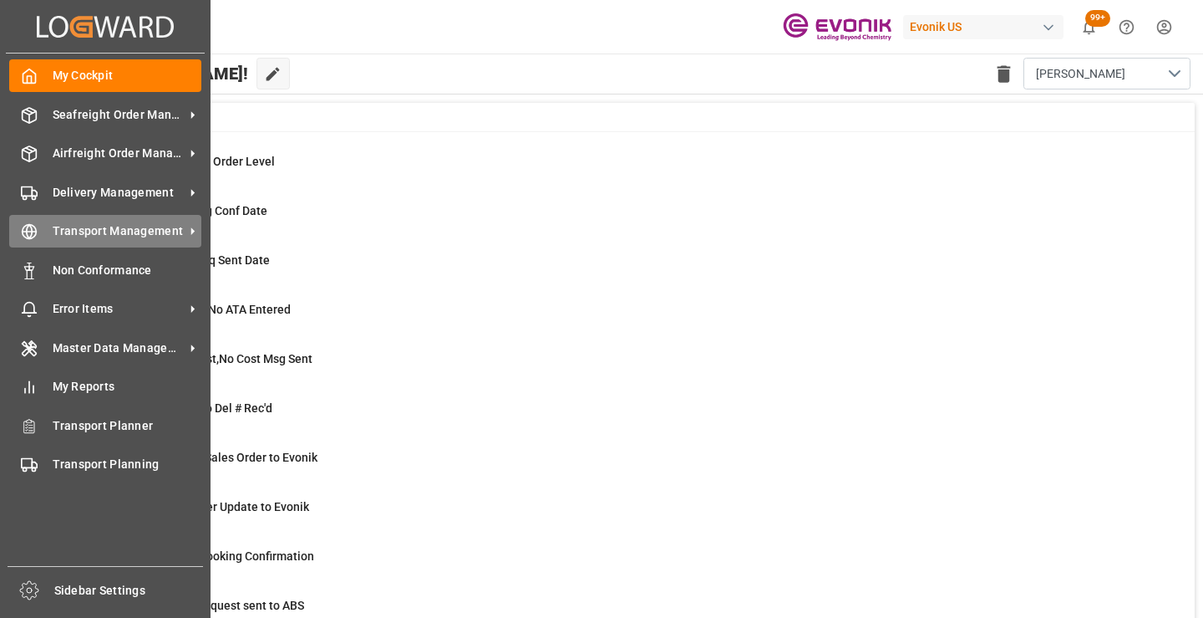
click at [63, 236] on span "Transport Management" at bounding box center [119, 231] width 132 height 18
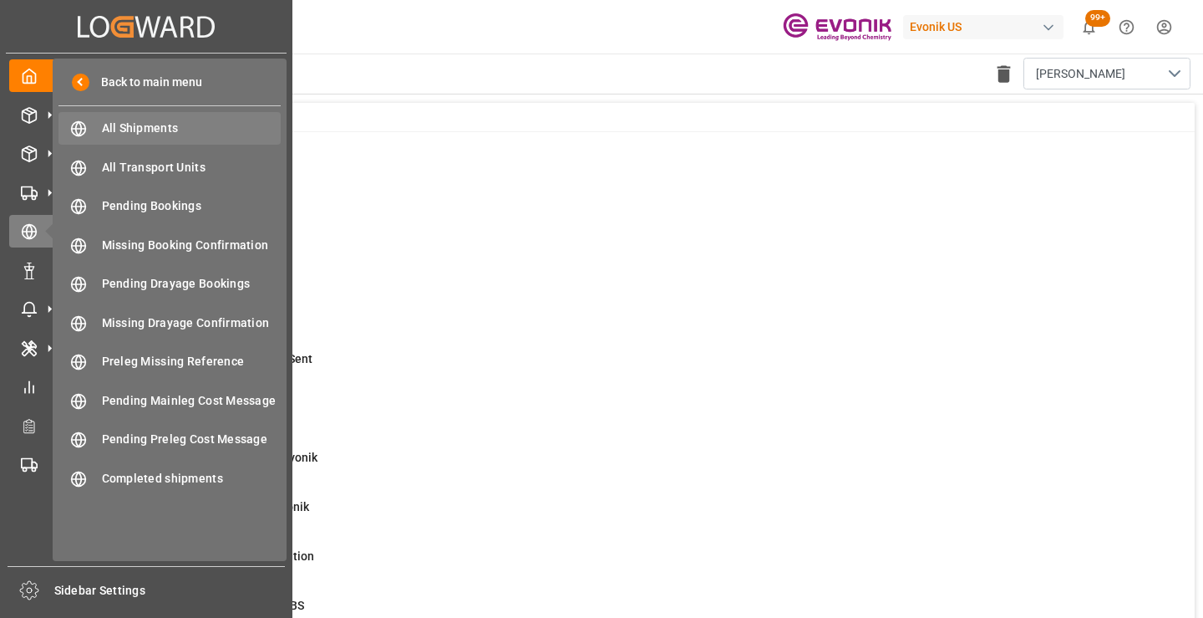
click at [153, 127] on span "All Shipments" at bounding box center [192, 128] width 180 height 18
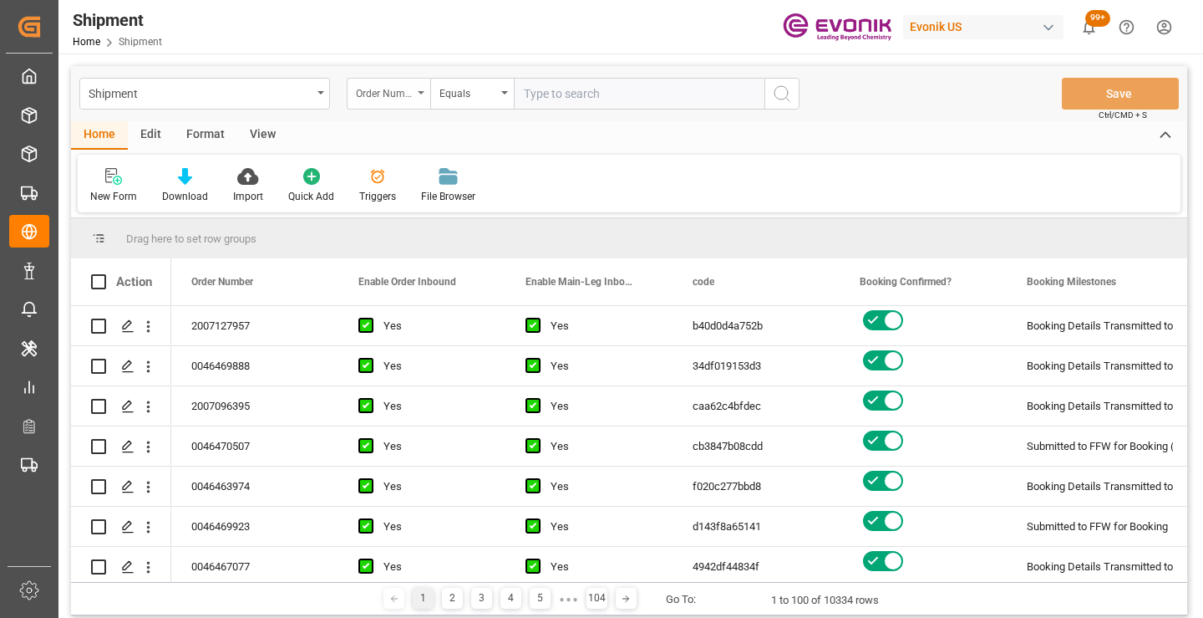
click at [417, 97] on div "Order Number" at bounding box center [389, 94] width 84 height 32
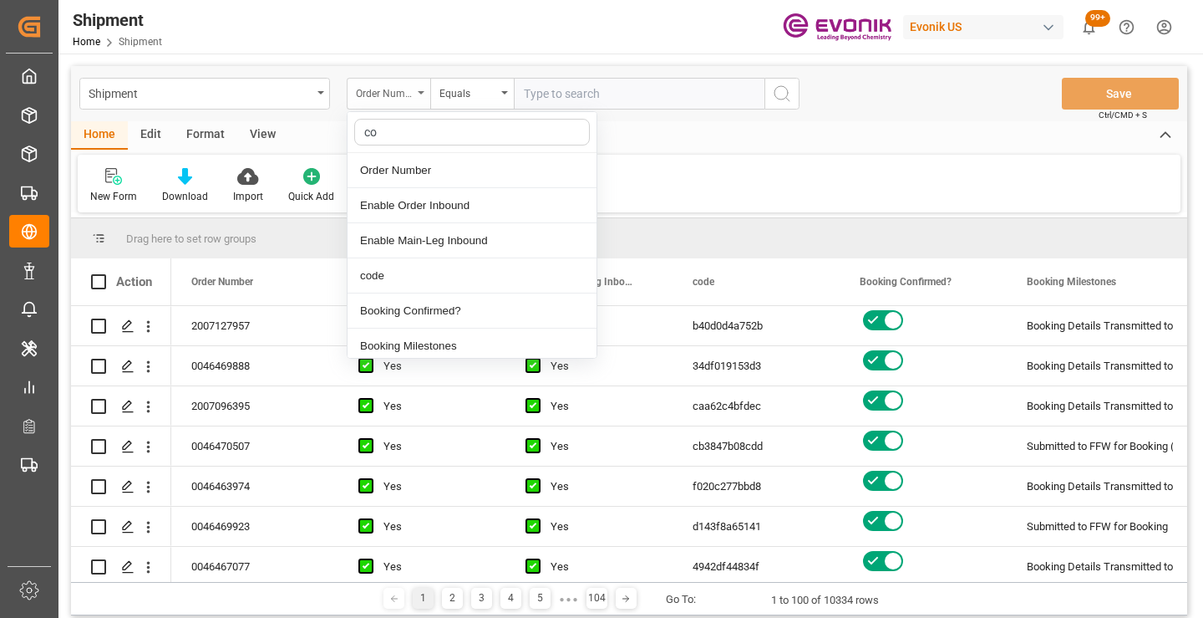
type input "cod"
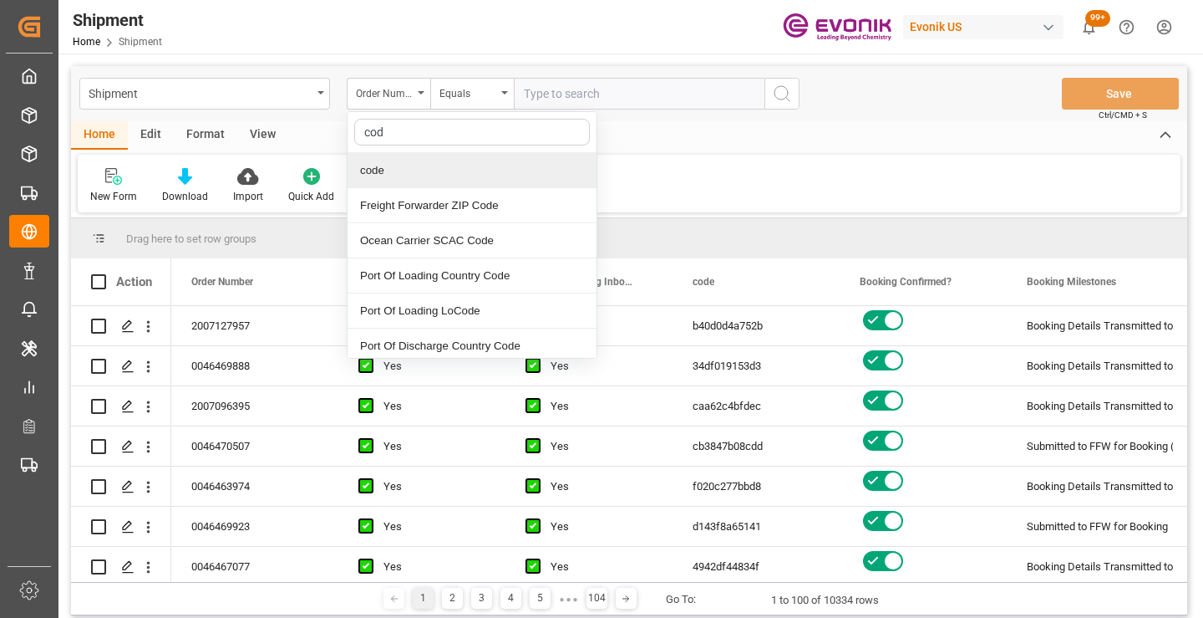
click at [414, 179] on div "code" at bounding box center [472, 170] width 249 height 35
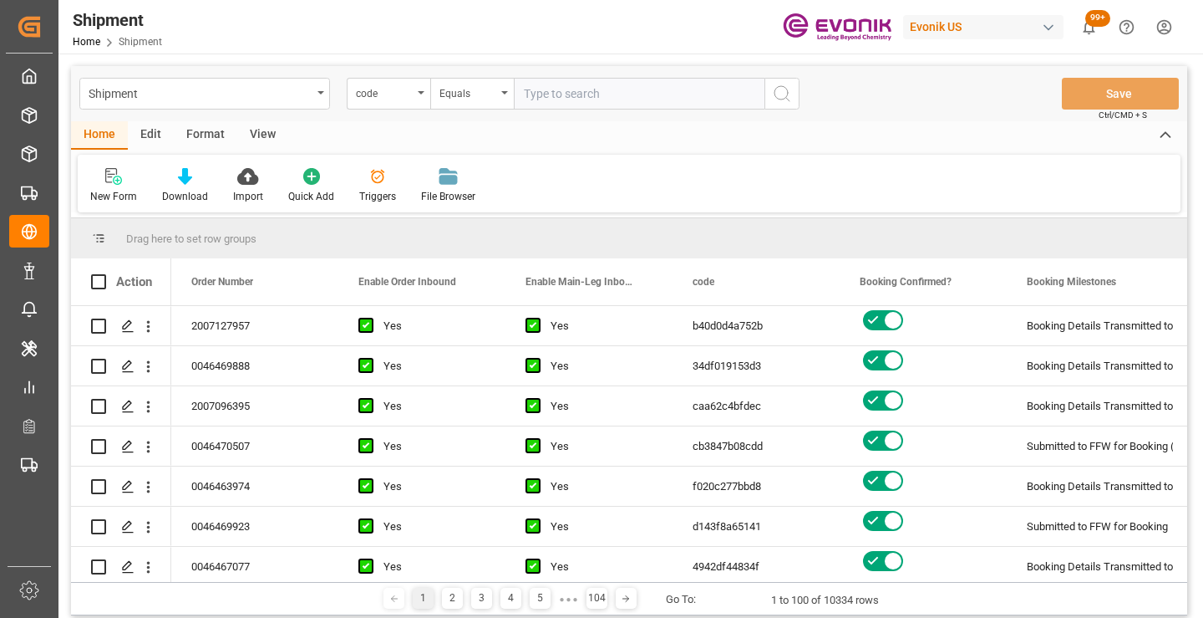
click at [565, 89] on input "text" at bounding box center [639, 94] width 251 height 32
paste input "6d1fa5a0e042"
type input "6d1fa5a0e042"
click at [788, 90] on icon "search button" at bounding box center [782, 94] width 20 height 20
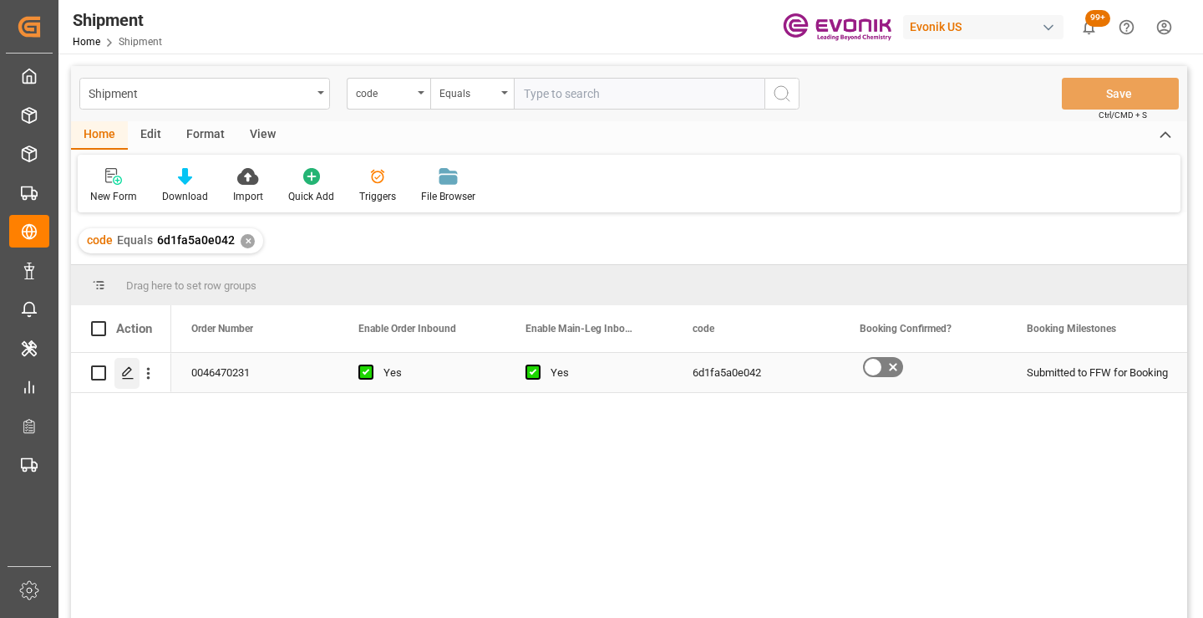
click at [122, 370] on icon "Press SPACE to select this row." at bounding box center [127, 372] width 13 height 13
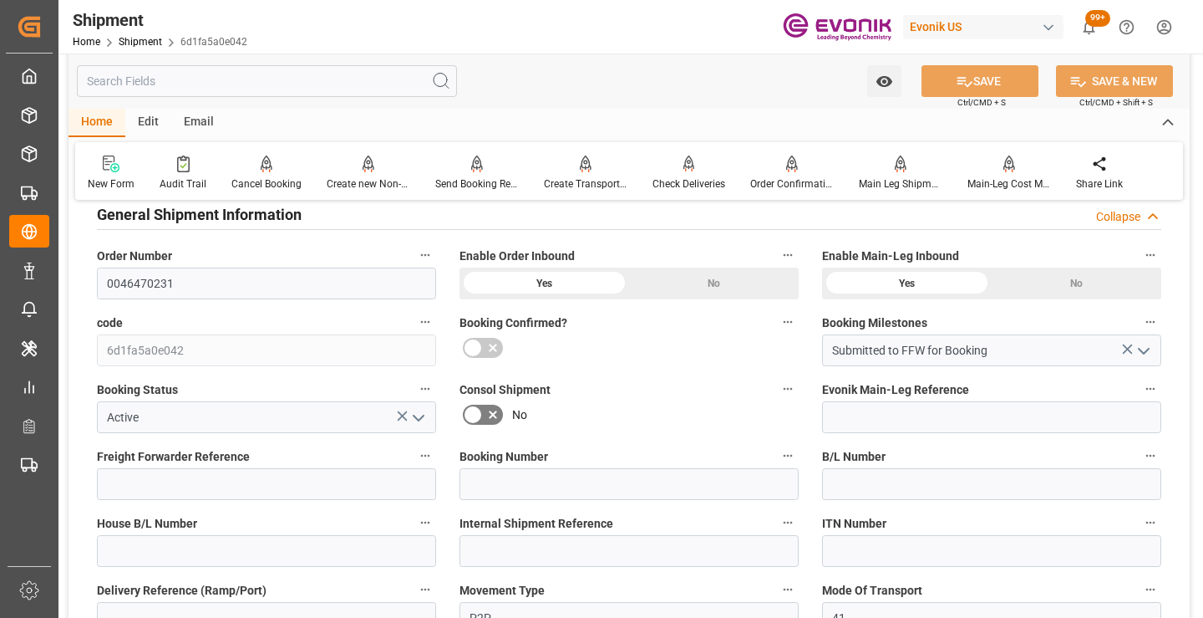
scroll to position [84, 0]
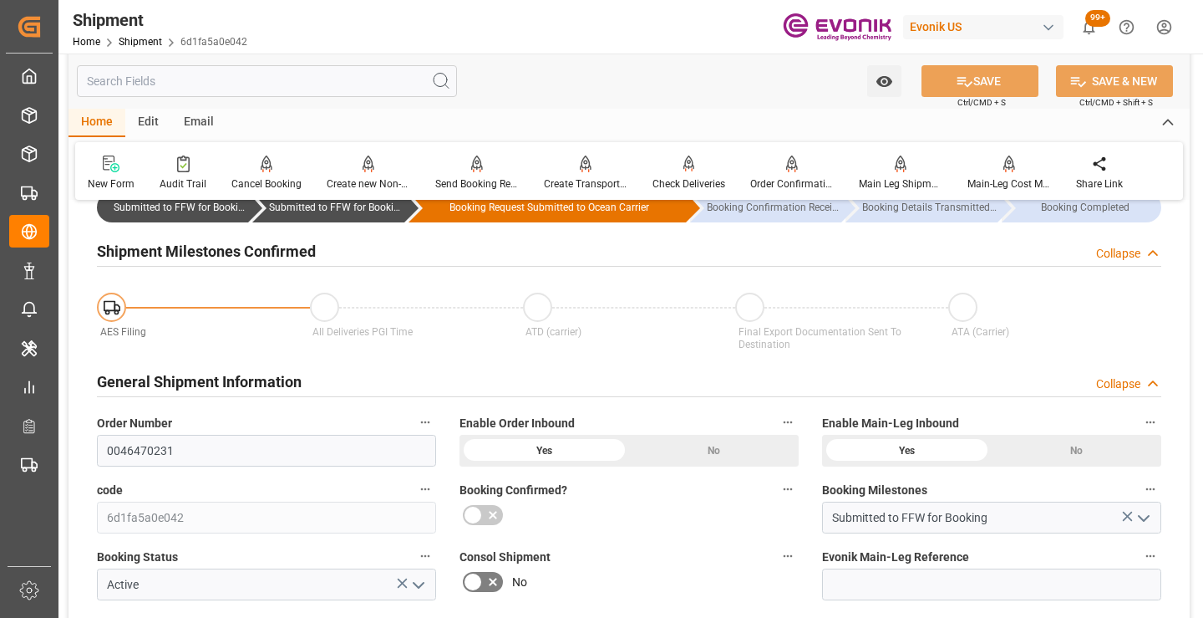
click at [298, 79] on input "text" at bounding box center [267, 81] width 380 height 32
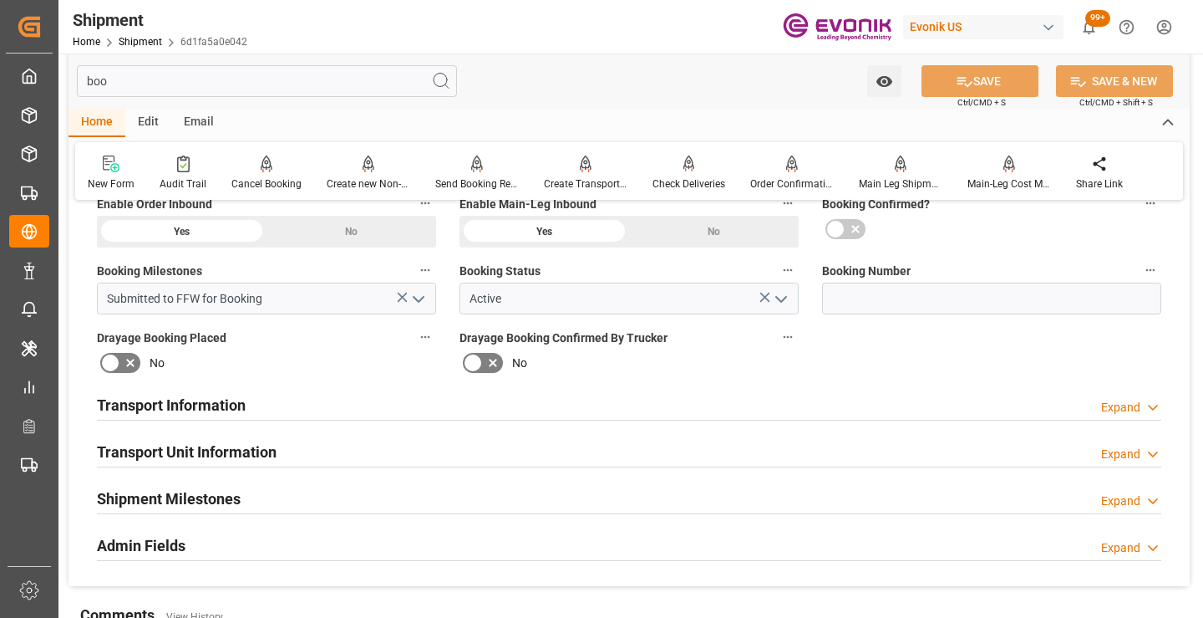
scroll to position [0, 0]
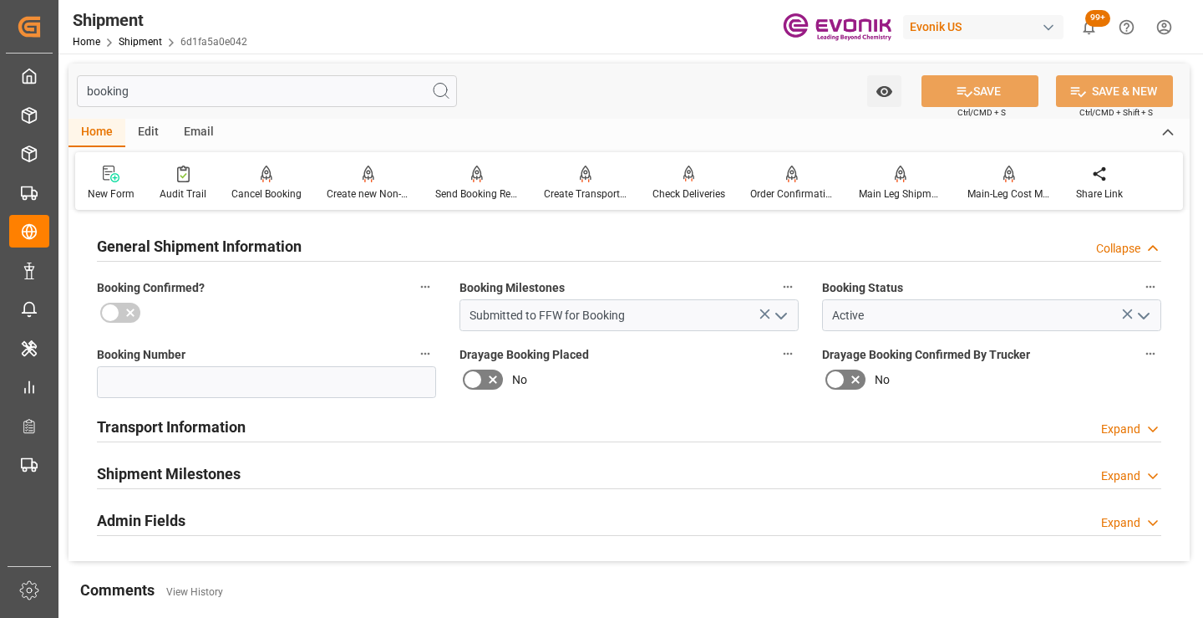
type input "booking"
click at [216, 470] on h2 "Shipment Milestones" at bounding box center [169, 473] width 144 height 23
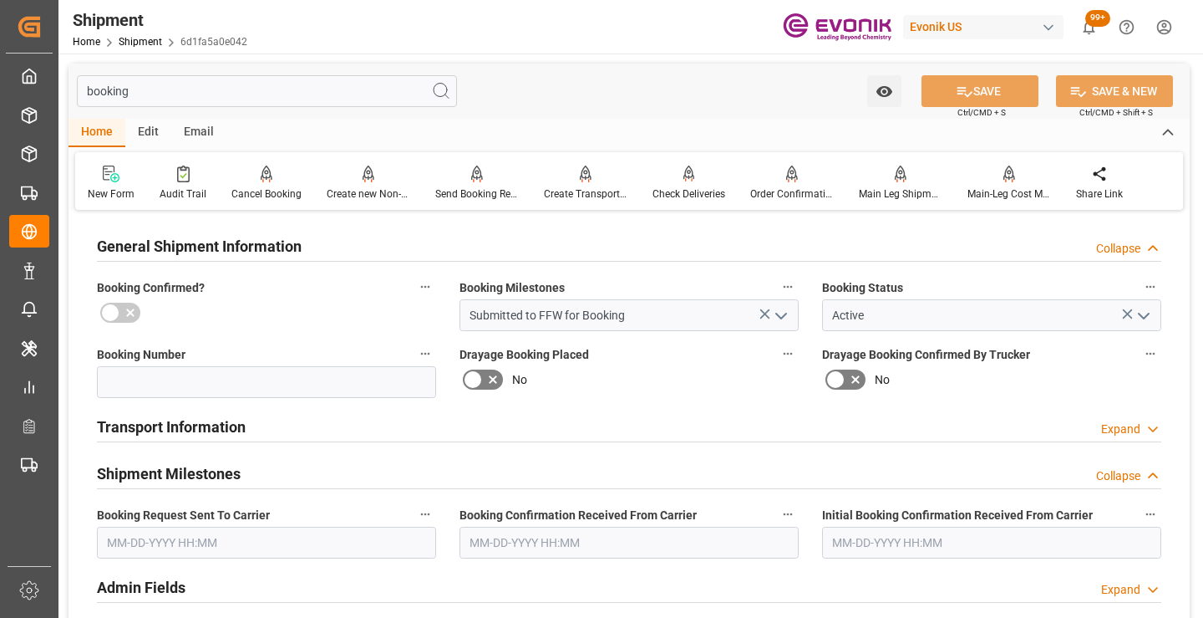
click at [292, 538] on input "text" at bounding box center [266, 542] width 339 height 32
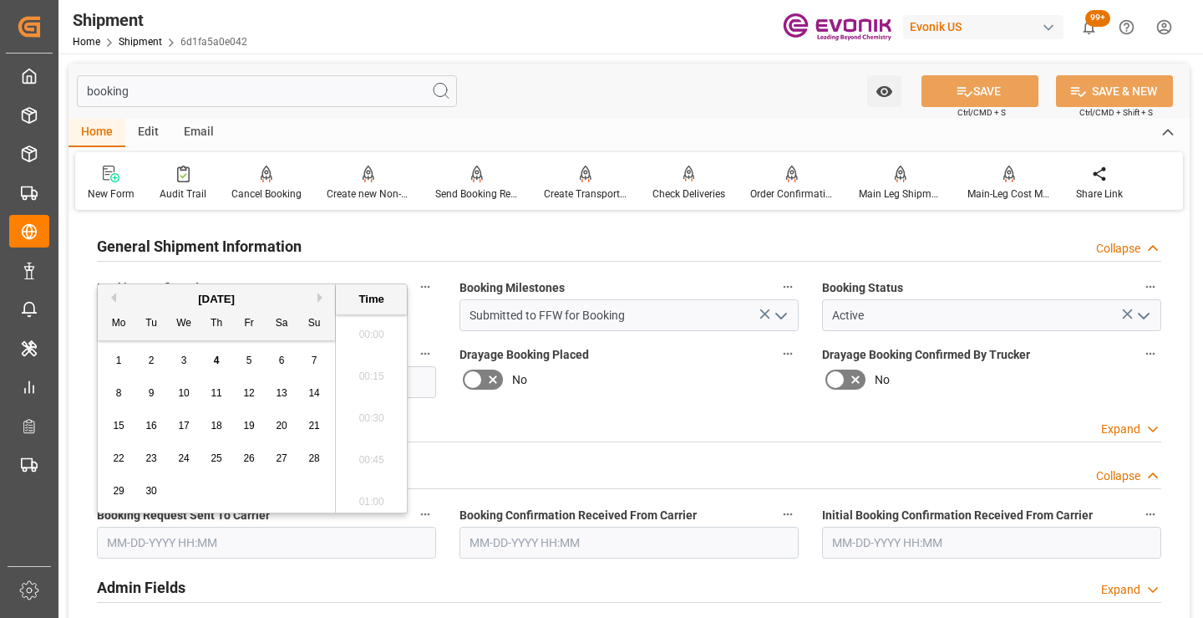
scroll to position [2262, 0]
click at [151, 357] on span "2" at bounding box center [152, 360] width 6 height 12
type input "09-02-2025 00:00"
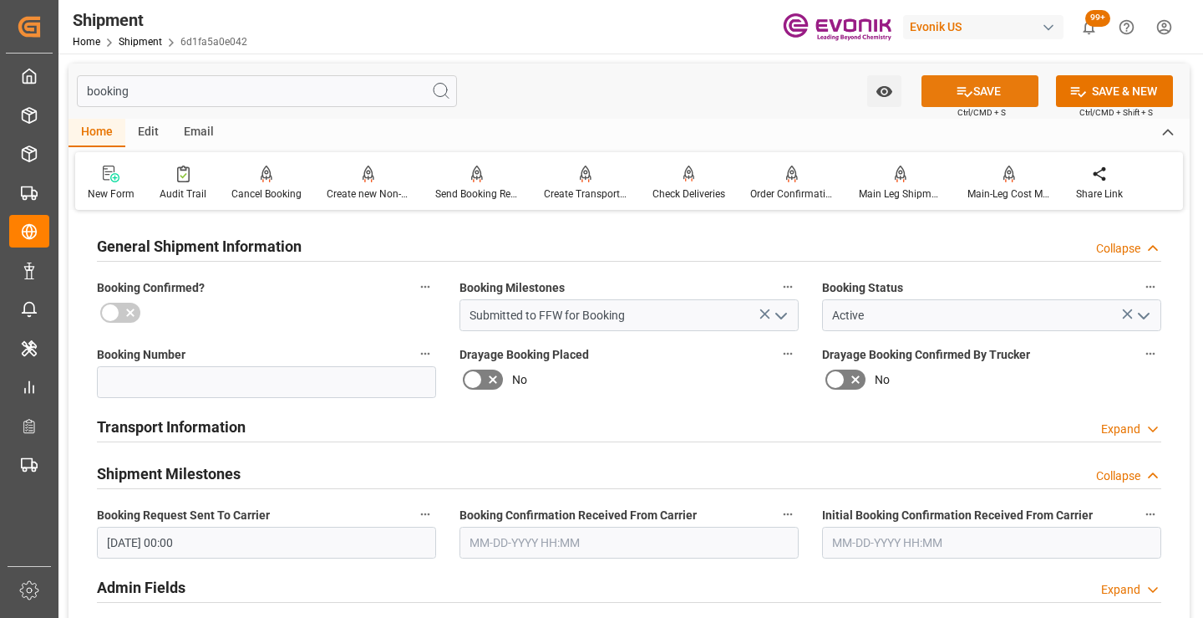
click at [974, 85] on button "SAVE" at bounding box center [980, 91] width 117 height 32
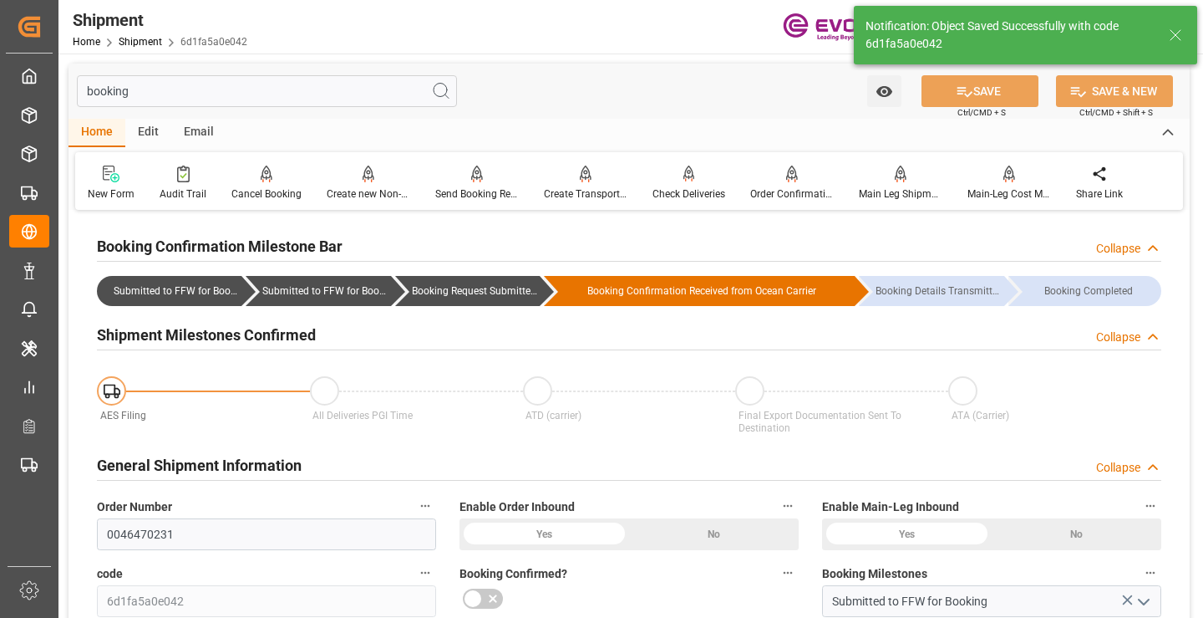
type input "Booking Request Submitted to Ocean Carrier"
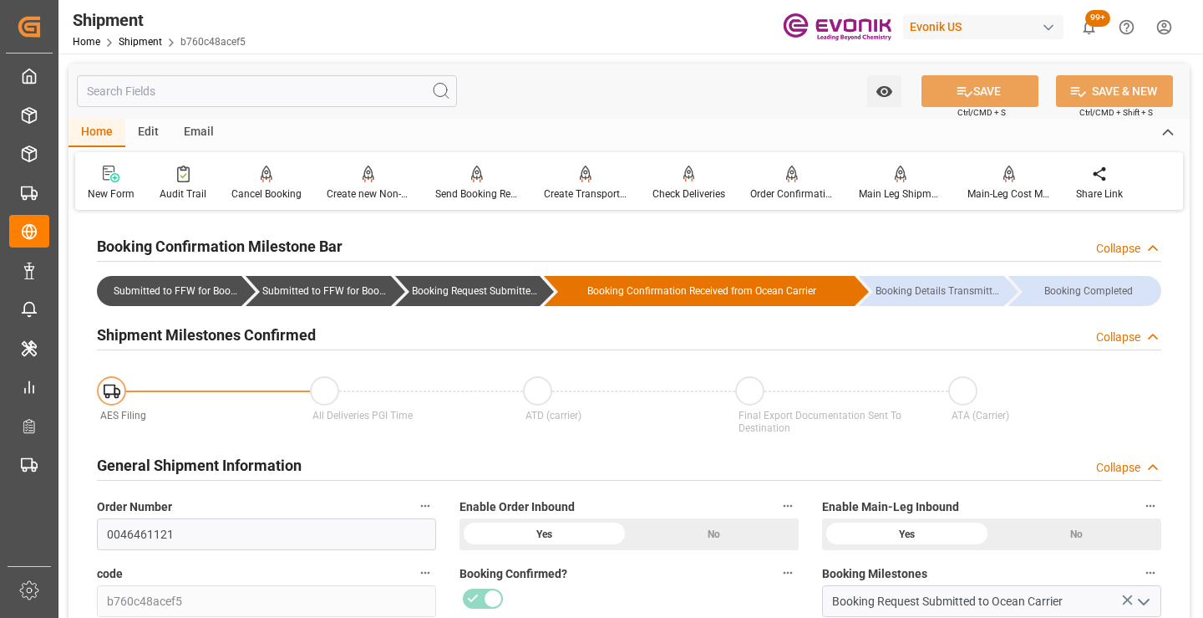
scroll to position [418, 0]
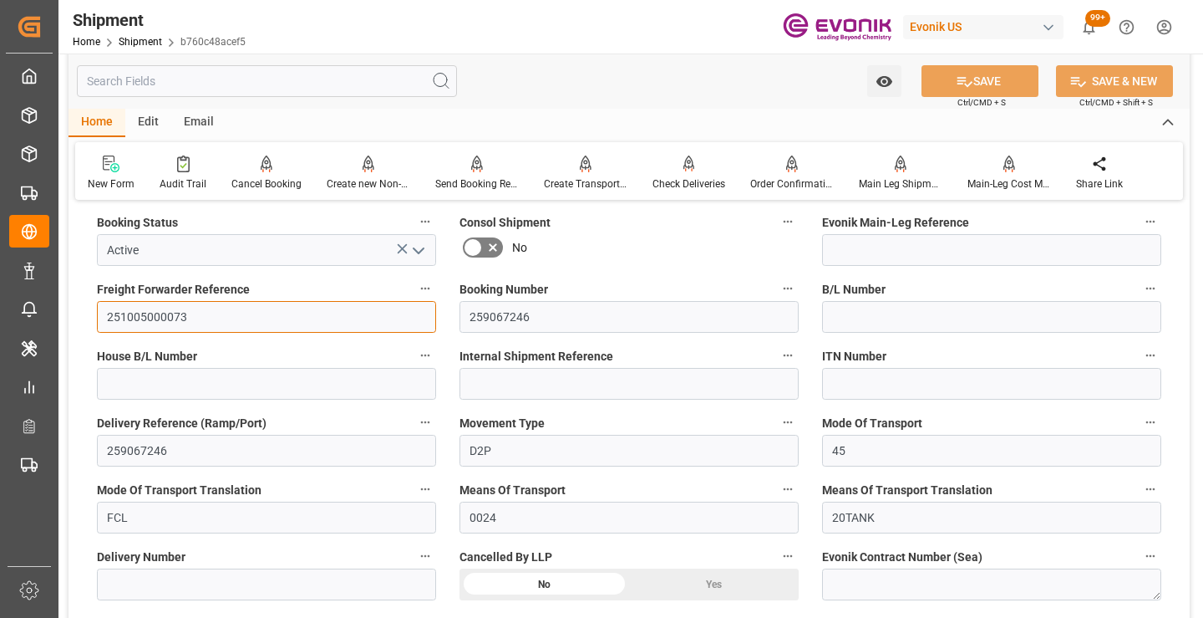
click at [159, 314] on input "251005000073" at bounding box center [266, 317] width 339 height 32
click at [325, 82] on input "text" at bounding box center [267, 81] width 380 height 32
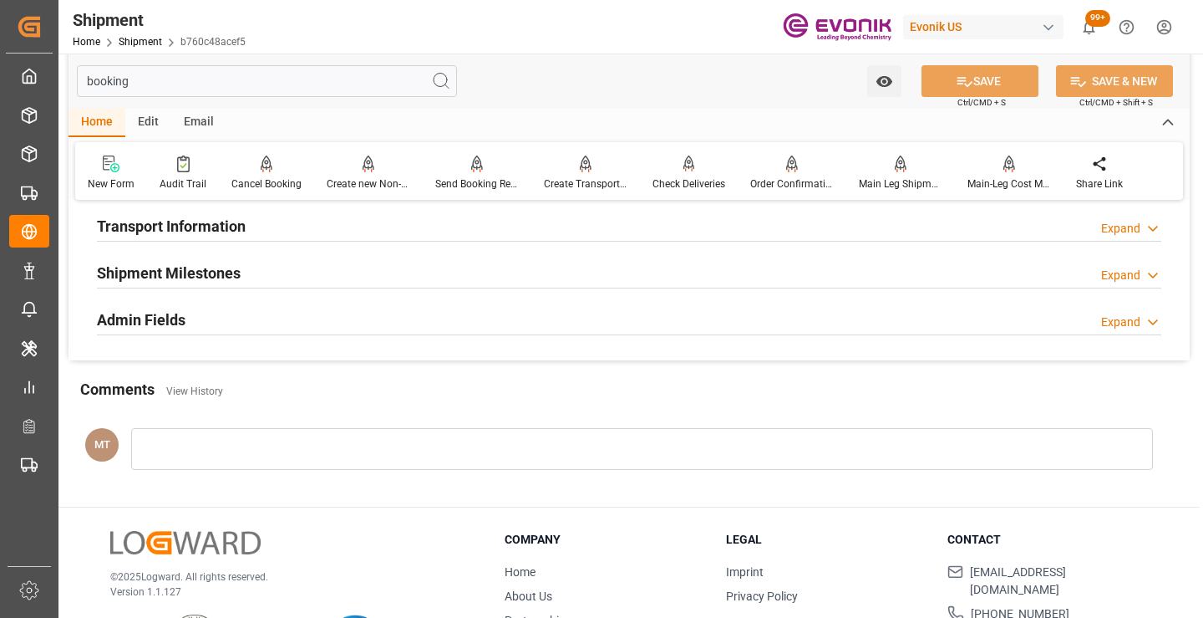
type input "booking"
click at [227, 261] on div "Shipment Milestones" at bounding box center [169, 272] width 144 height 32
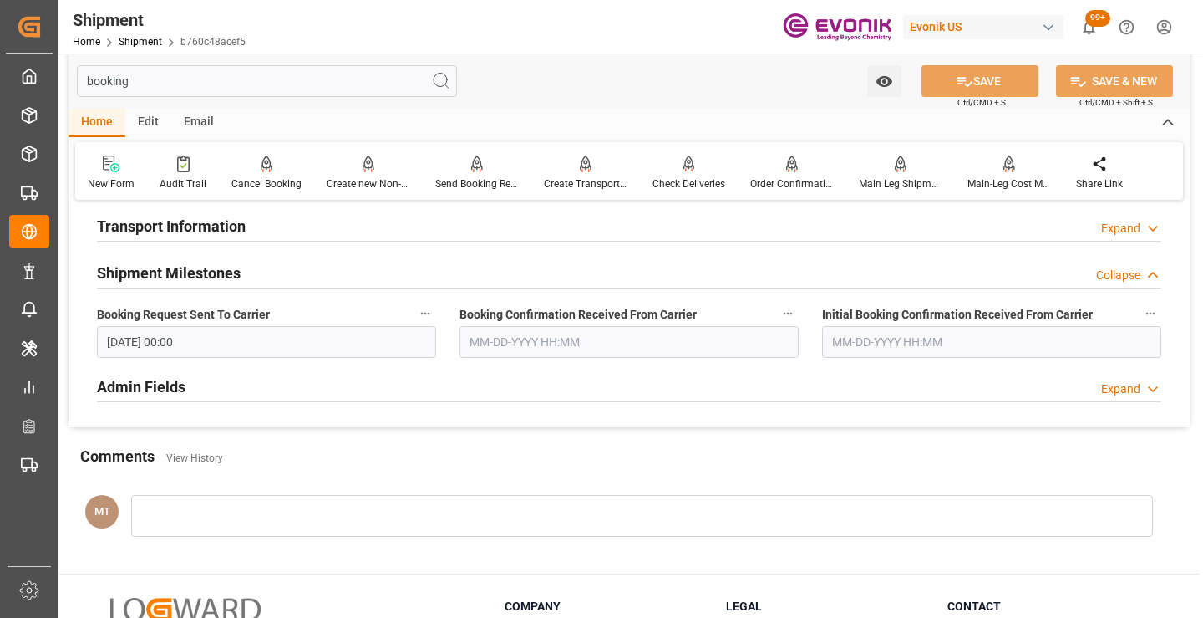
click at [541, 358] on div "Booking Confirmation Received From Carrier" at bounding box center [629, 330] width 363 height 67
click at [536, 347] on input "text" at bounding box center [629, 342] width 339 height 32
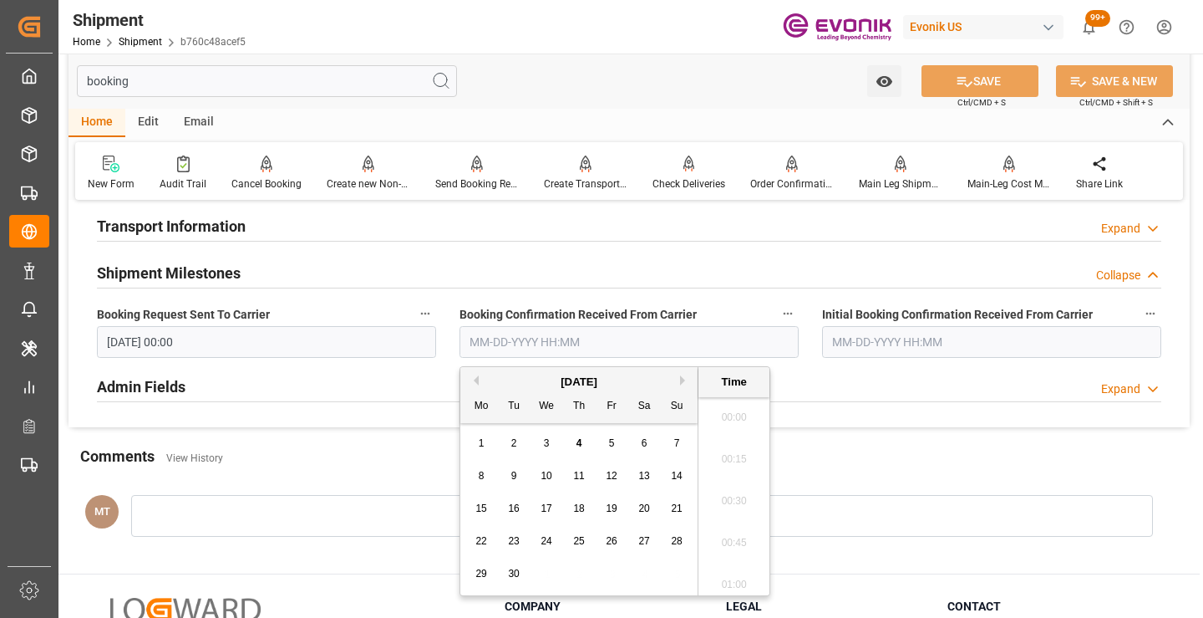
scroll to position [2262, 0]
click at [548, 437] on span "3" at bounding box center [547, 443] width 6 height 12
type input "09-03-2025 00:00"
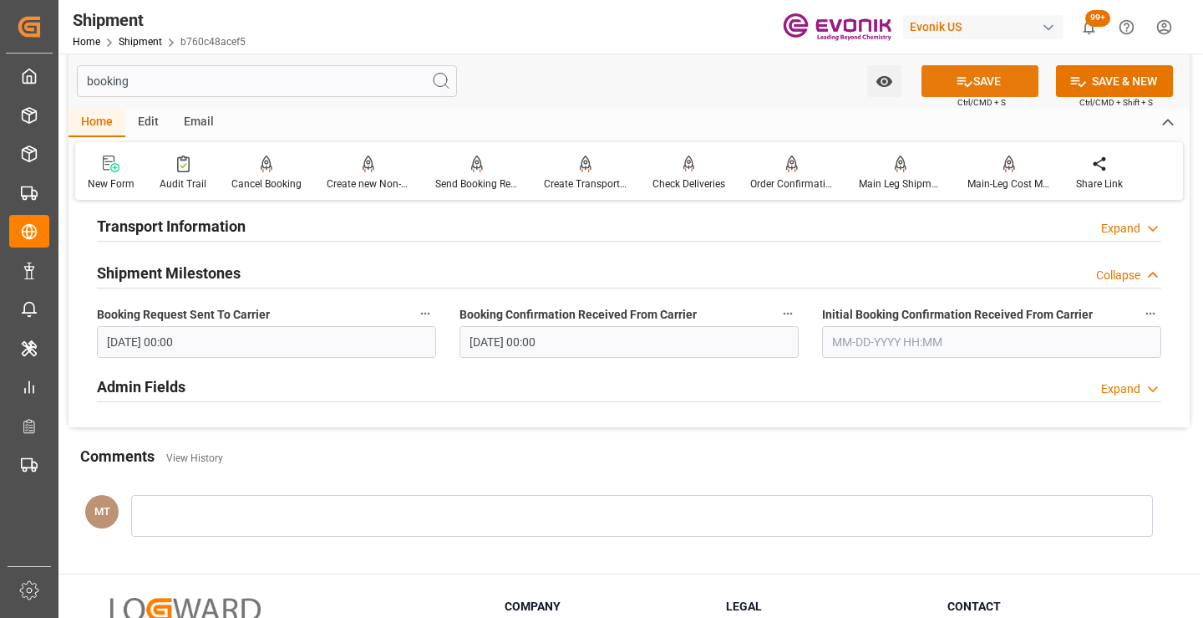
click at [995, 79] on button "SAVE" at bounding box center [980, 81] width 117 height 32
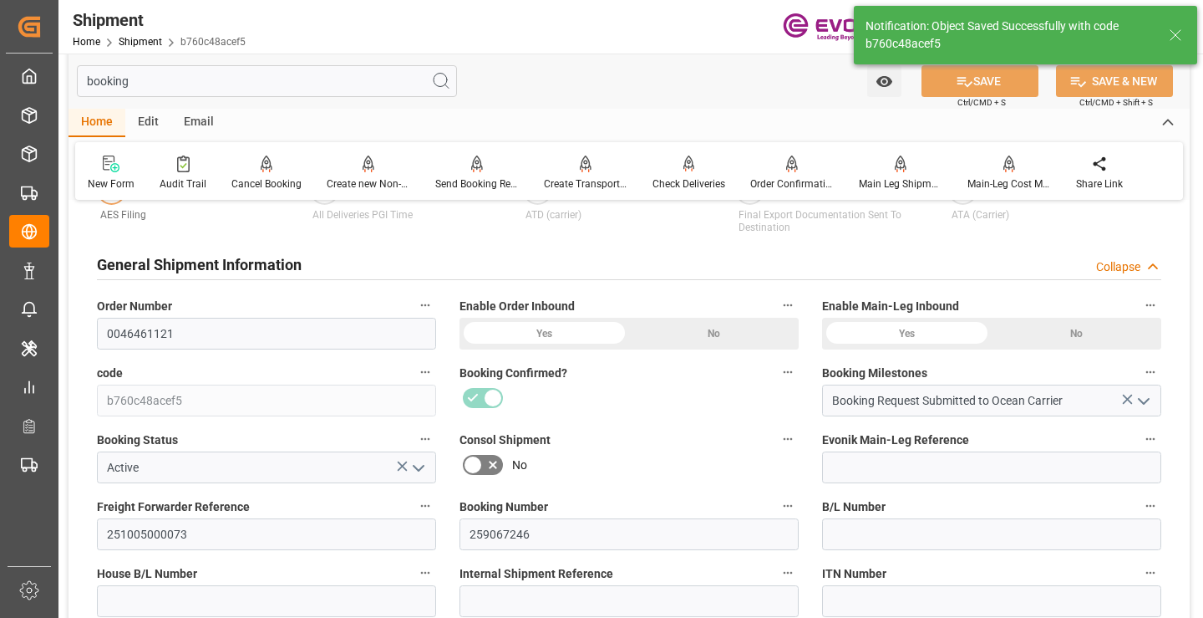
scroll to position [418, 0]
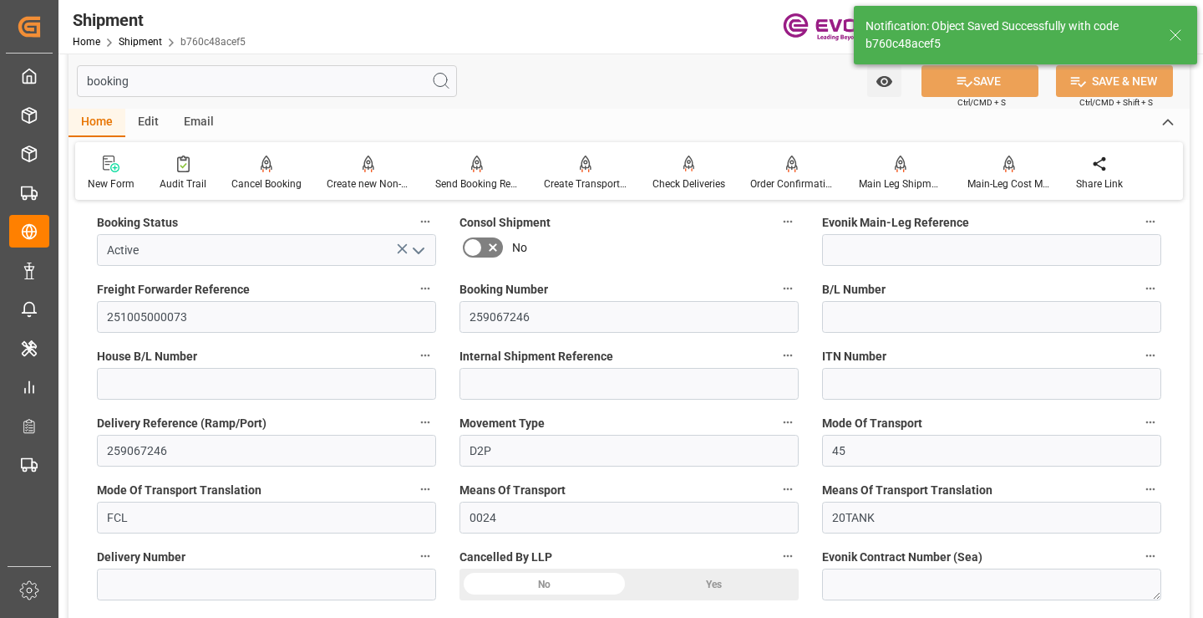
type input "Booking Details Transmitted to SAP"
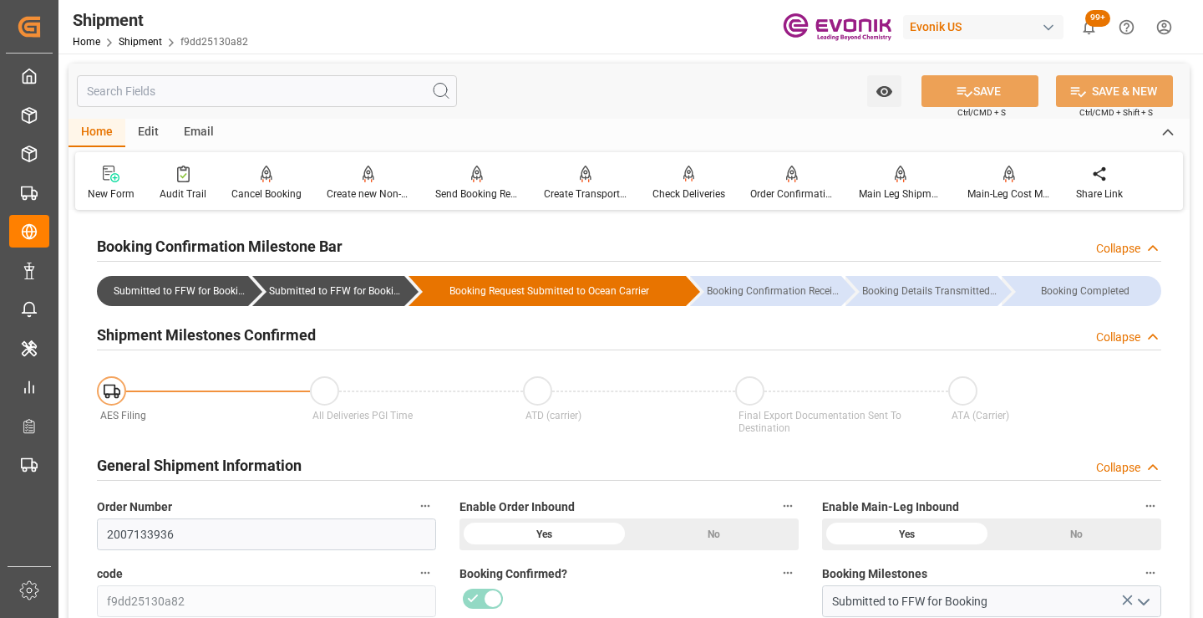
scroll to position [334, 0]
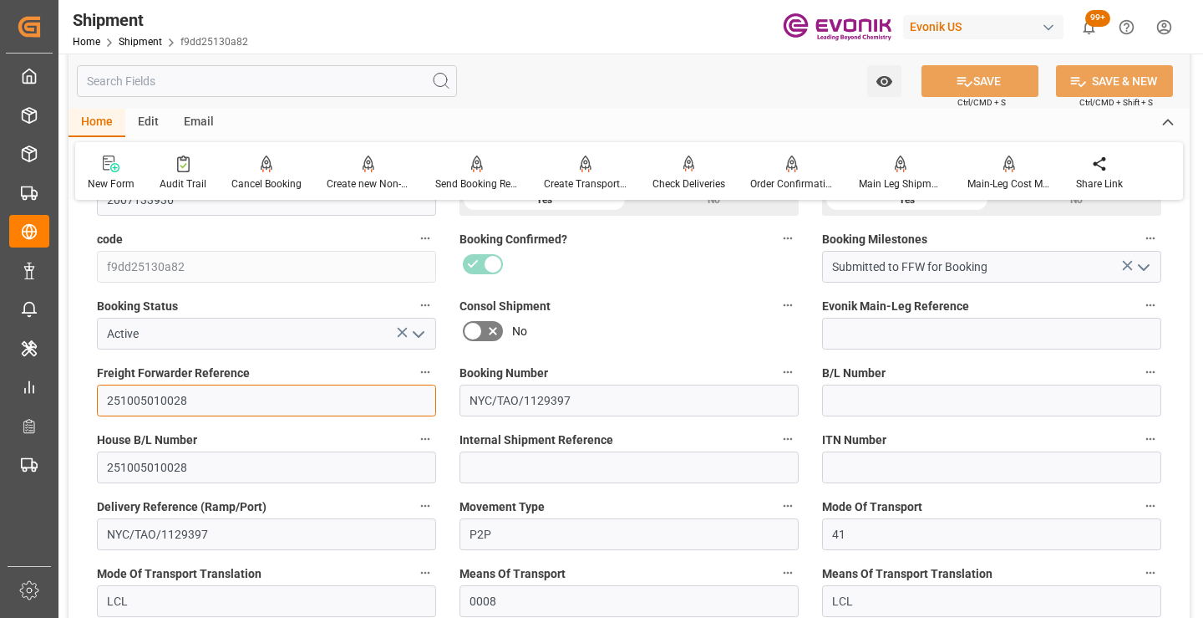
click at [157, 395] on input "251005010028" at bounding box center [266, 400] width 339 height 32
click at [300, 76] on input "text" at bounding box center [267, 81] width 380 height 32
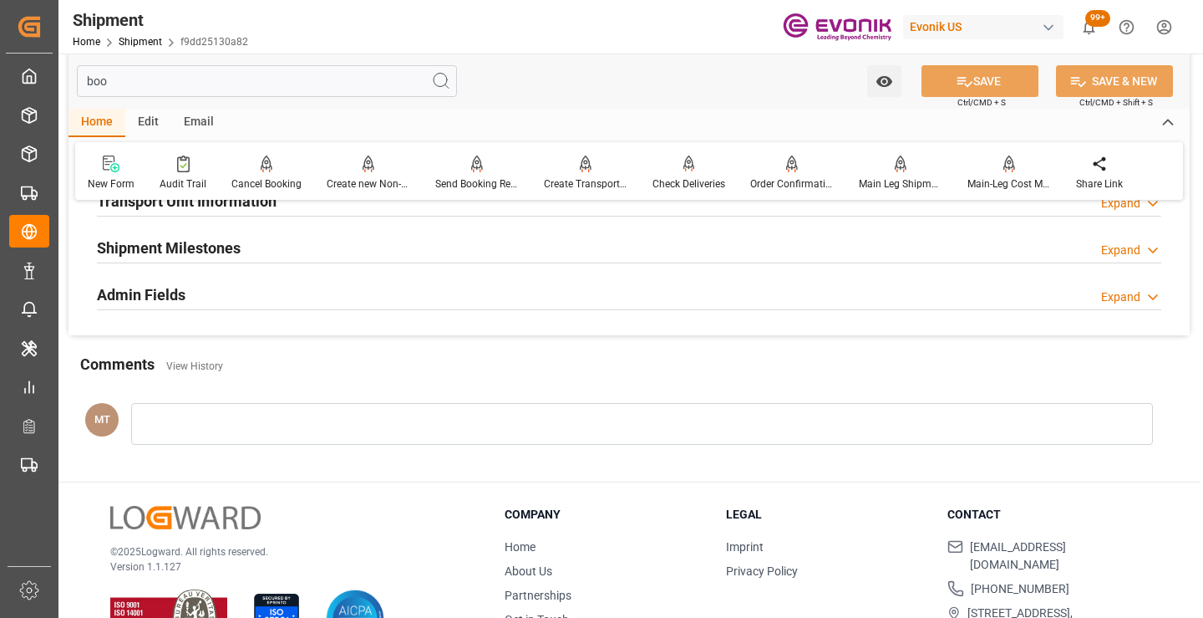
scroll to position [117, 0]
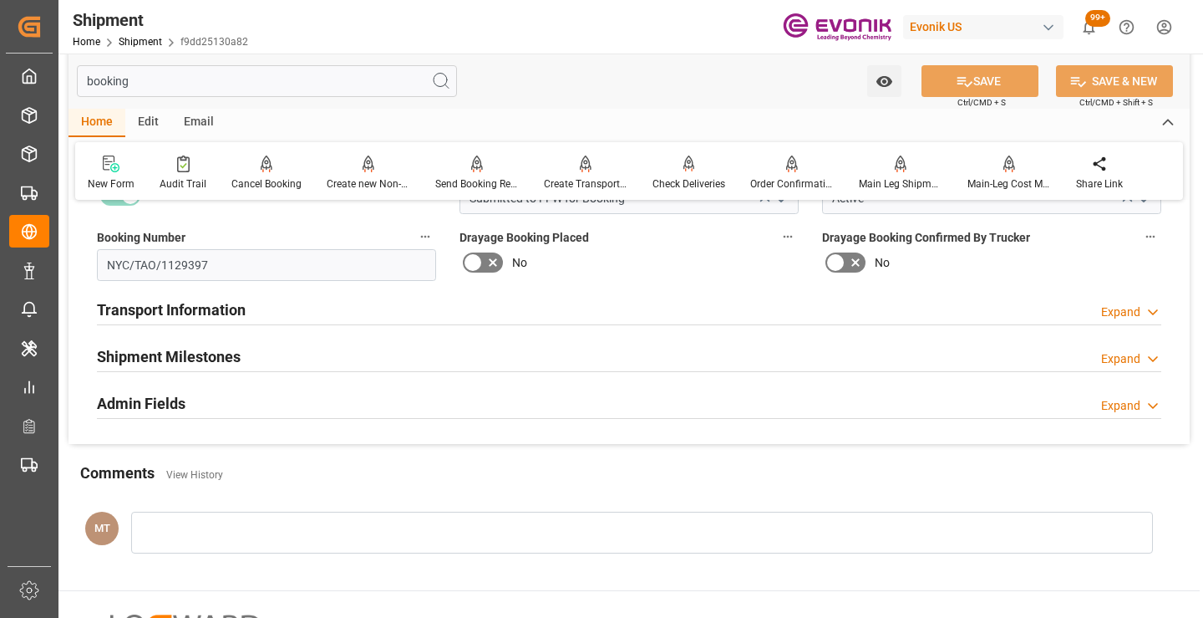
type input "booking"
click at [202, 350] on h2 "Shipment Milestones" at bounding box center [169, 356] width 144 height 23
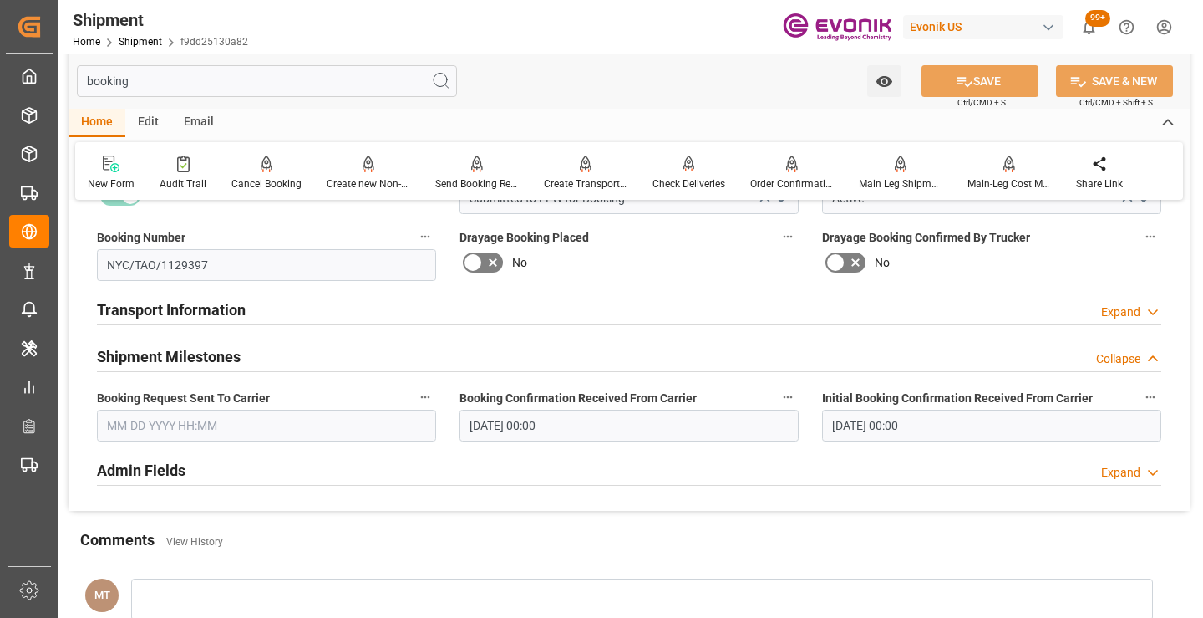
click at [231, 435] on input "text" at bounding box center [266, 425] width 339 height 32
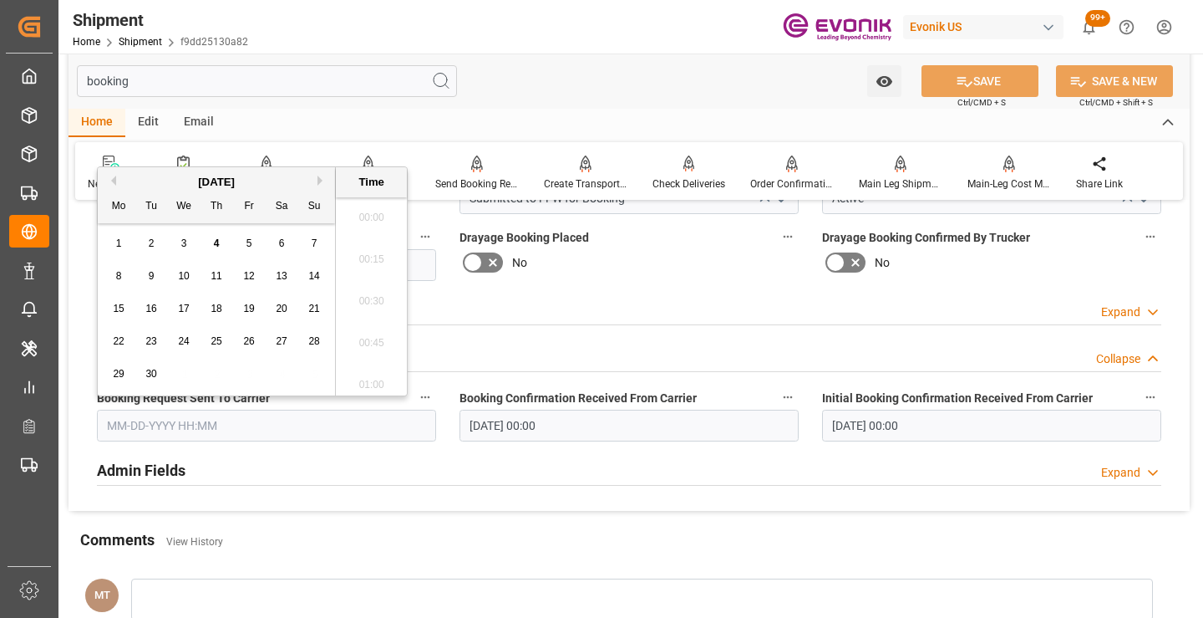
scroll to position [2262, 0]
click at [184, 248] on span "3" at bounding box center [184, 243] width 6 height 12
type input "09-03-2025 00:00"
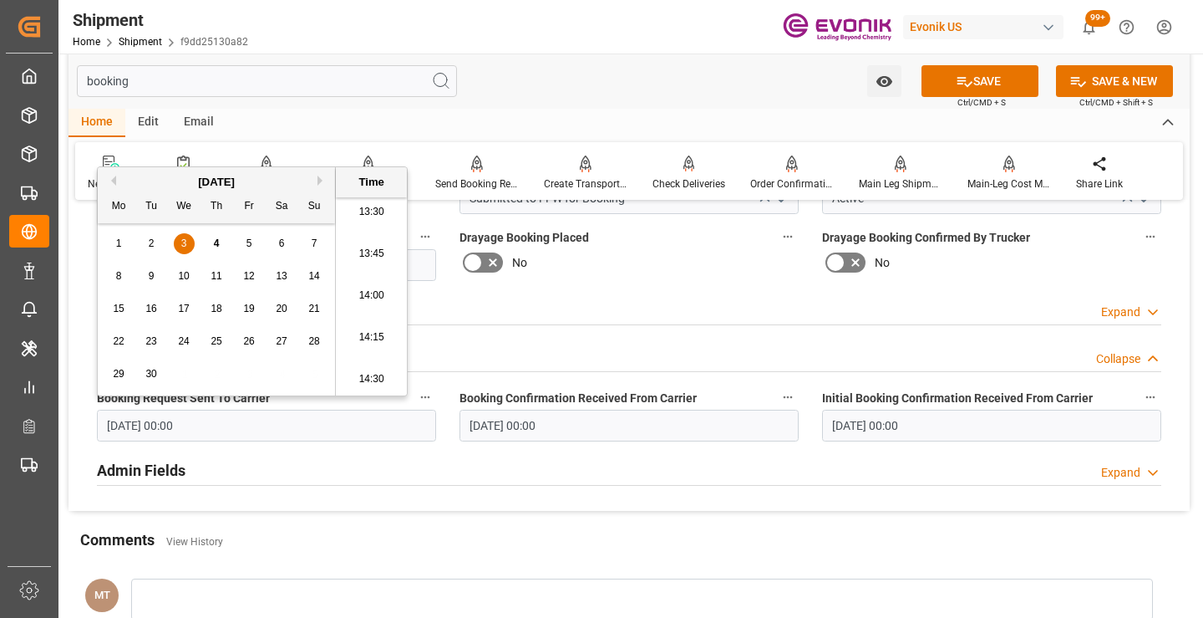
click at [524, 422] on input "09-02-2025 00:00" at bounding box center [629, 425] width 339 height 32
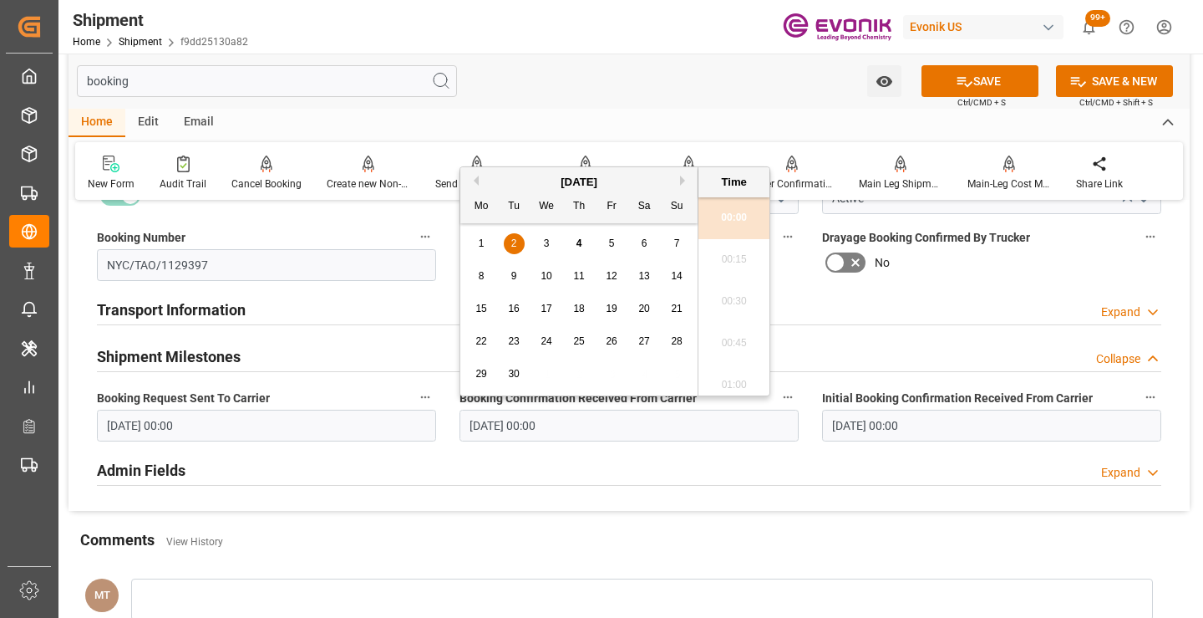
click at [540, 235] on div "3" at bounding box center [546, 244] width 21 height 20
type input "09-03-2025 00:00"
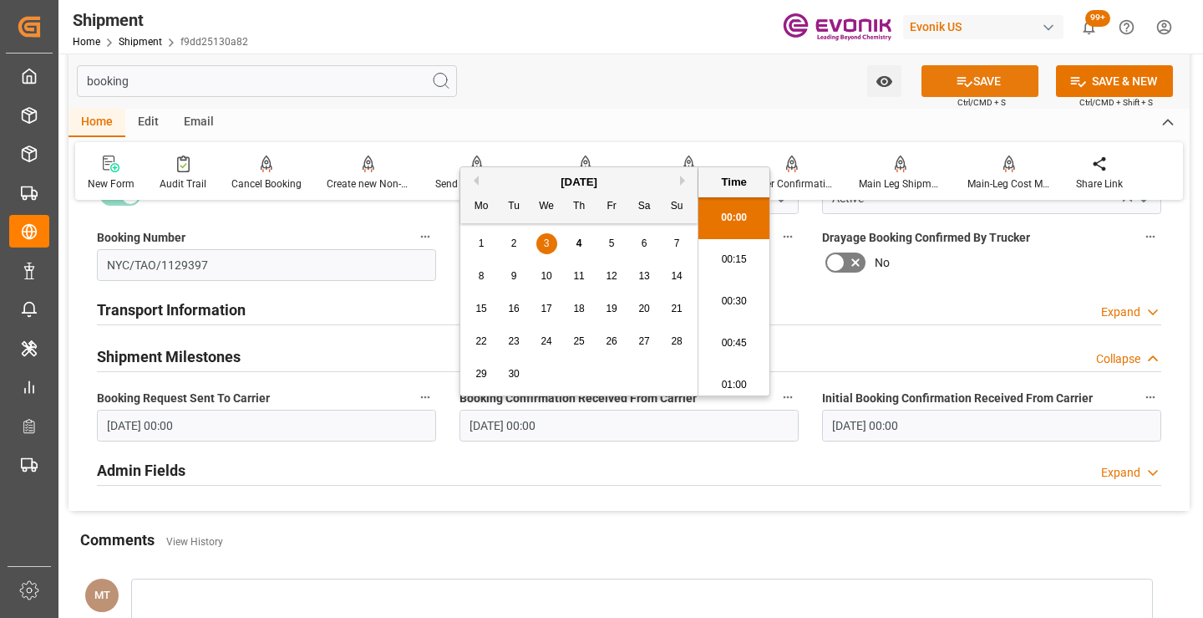
click at [968, 80] on icon at bounding box center [965, 82] width 18 height 18
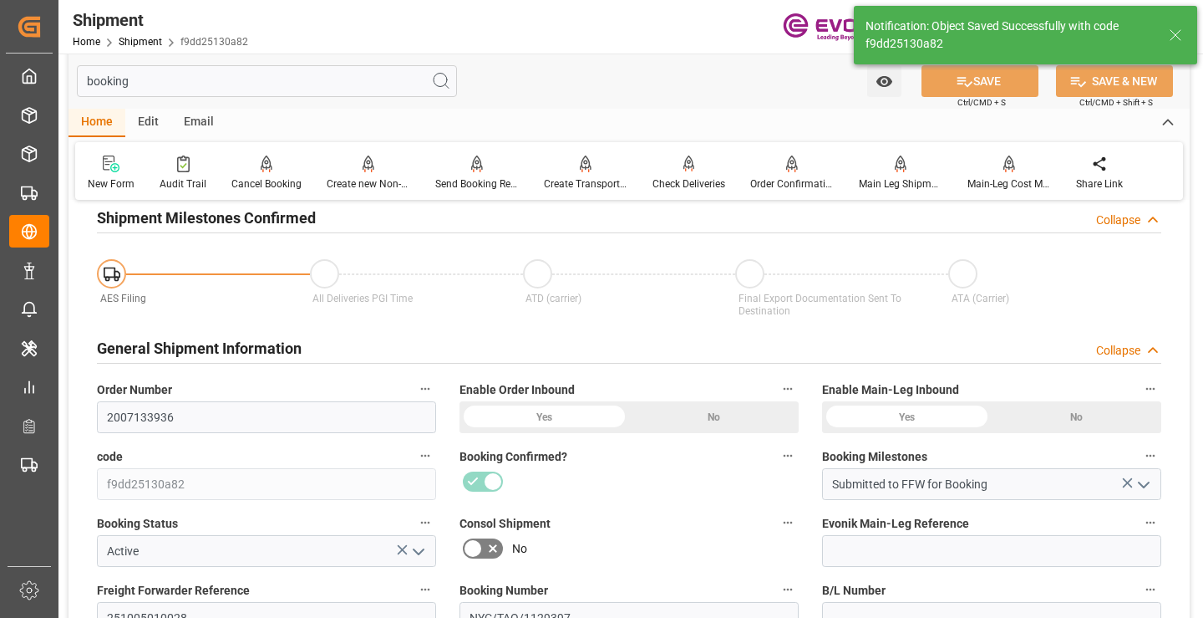
type input "Booking Details Transmitted to SAP"
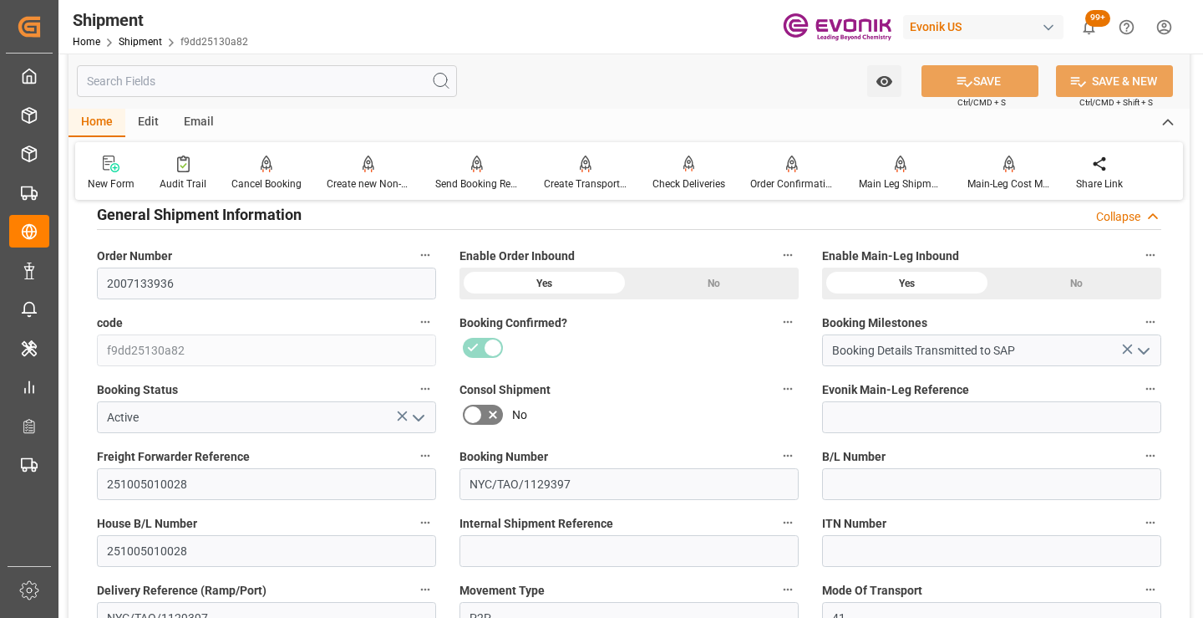
scroll to position [334, 0]
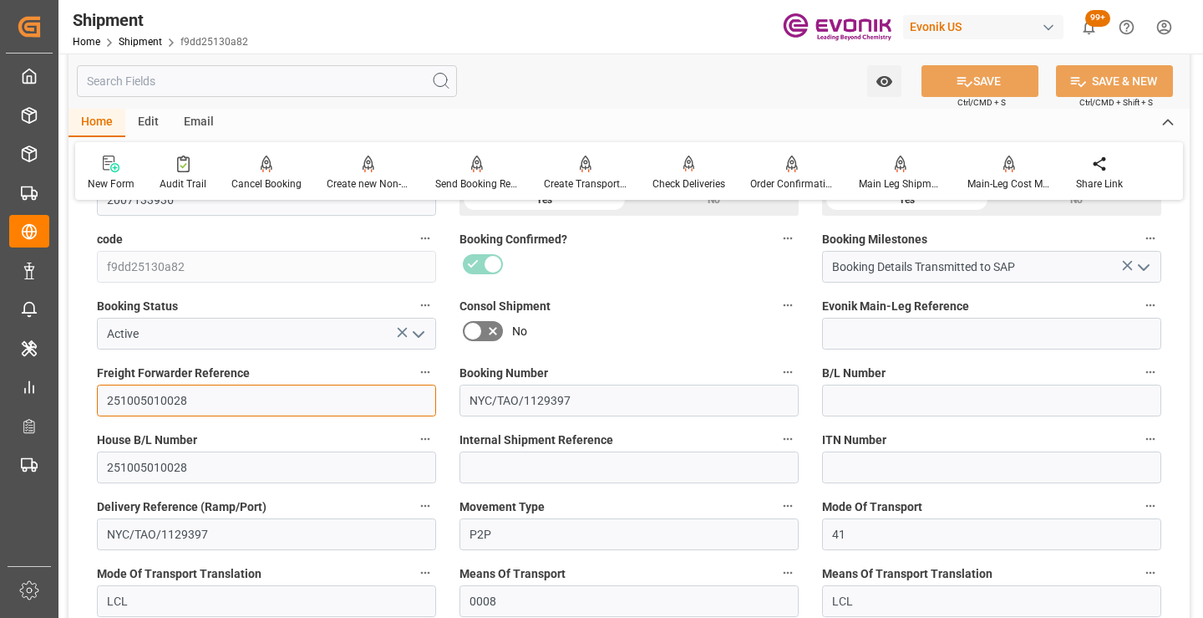
click at [150, 404] on input "251005010028" at bounding box center [266, 400] width 339 height 32
click at [282, 79] on input "text" at bounding box center [267, 81] width 380 height 32
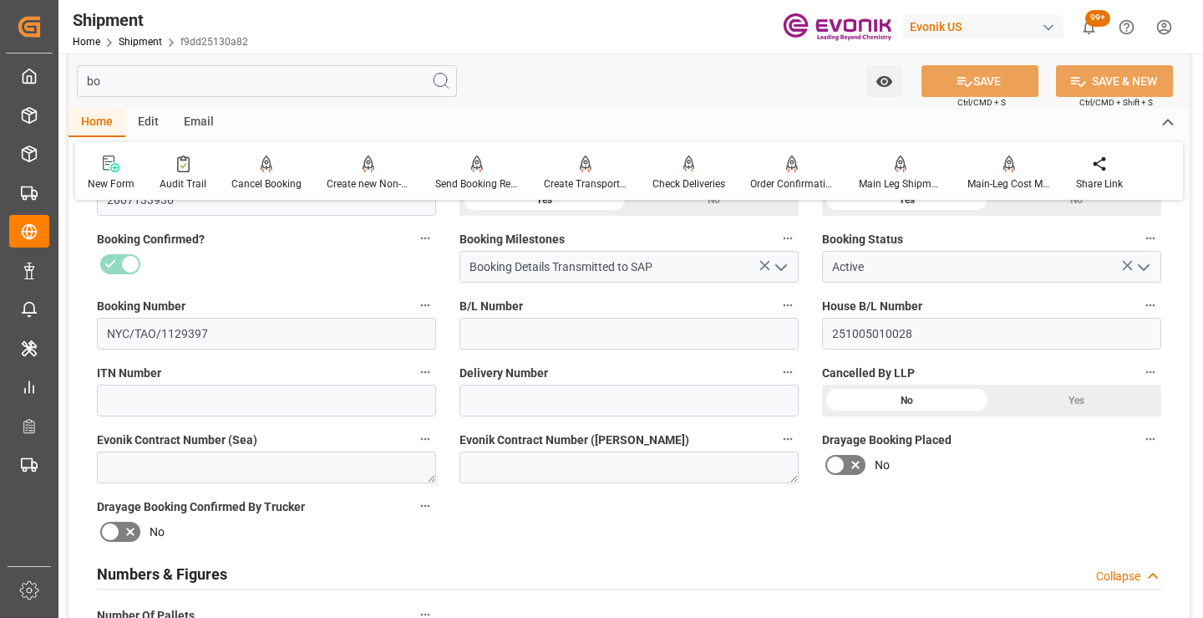
scroll to position [117, 0]
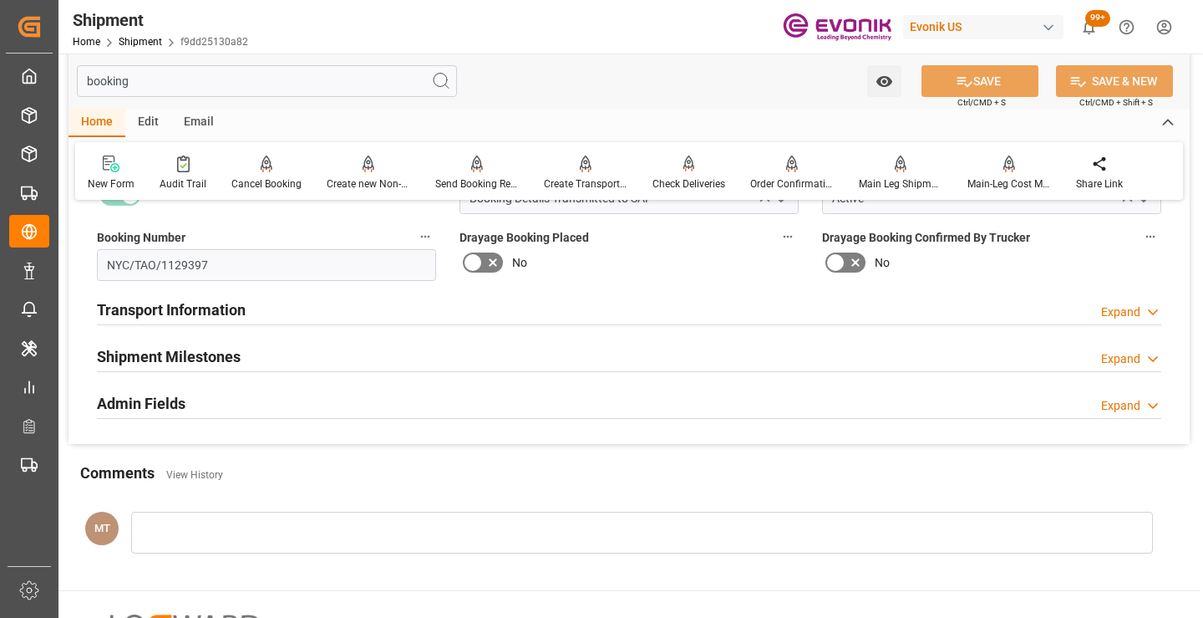
type input "booking"
click at [331, 361] on div "Shipment Milestones Expand" at bounding box center [629, 355] width 1065 height 32
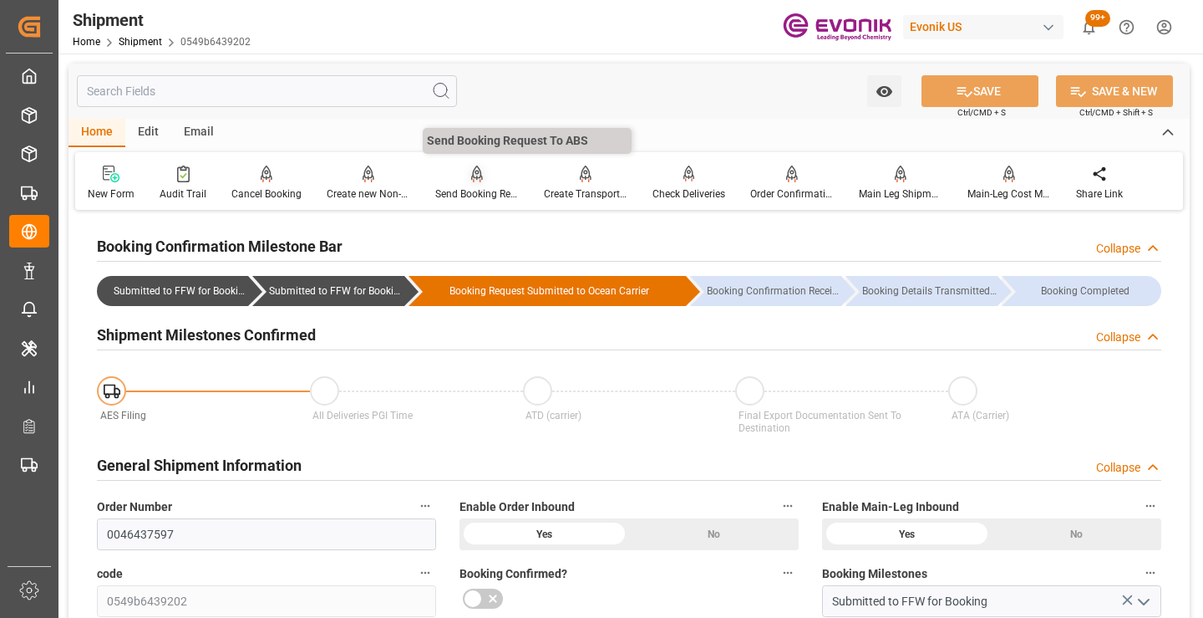
scroll to position [334, 0]
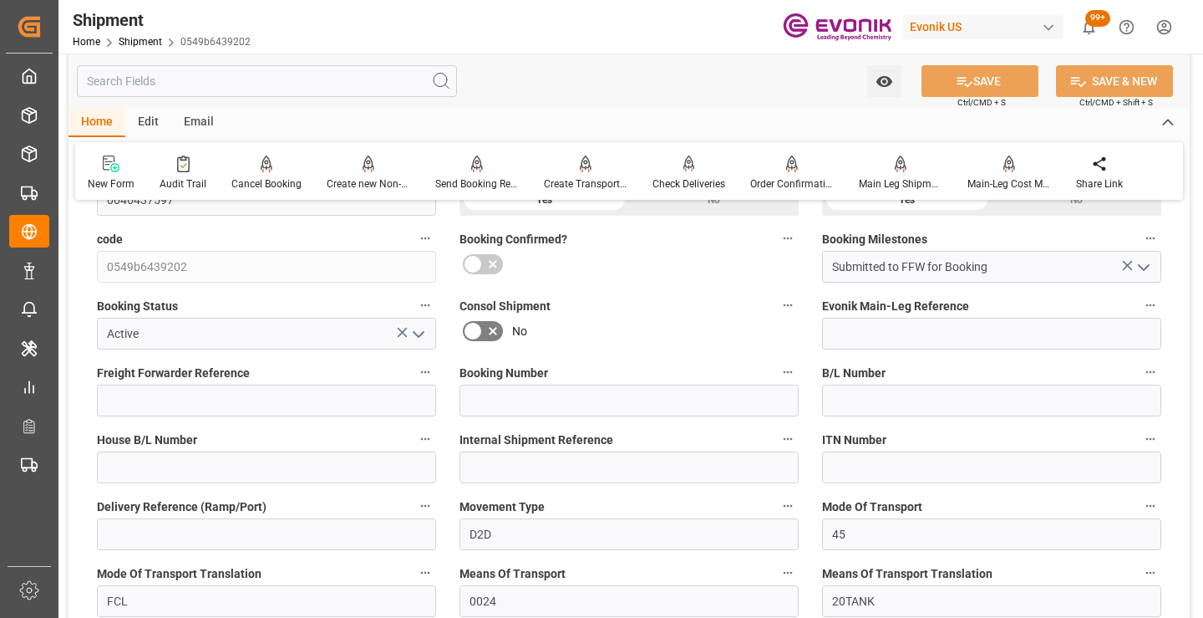
click at [300, 79] on input "text" at bounding box center [267, 81] width 380 height 32
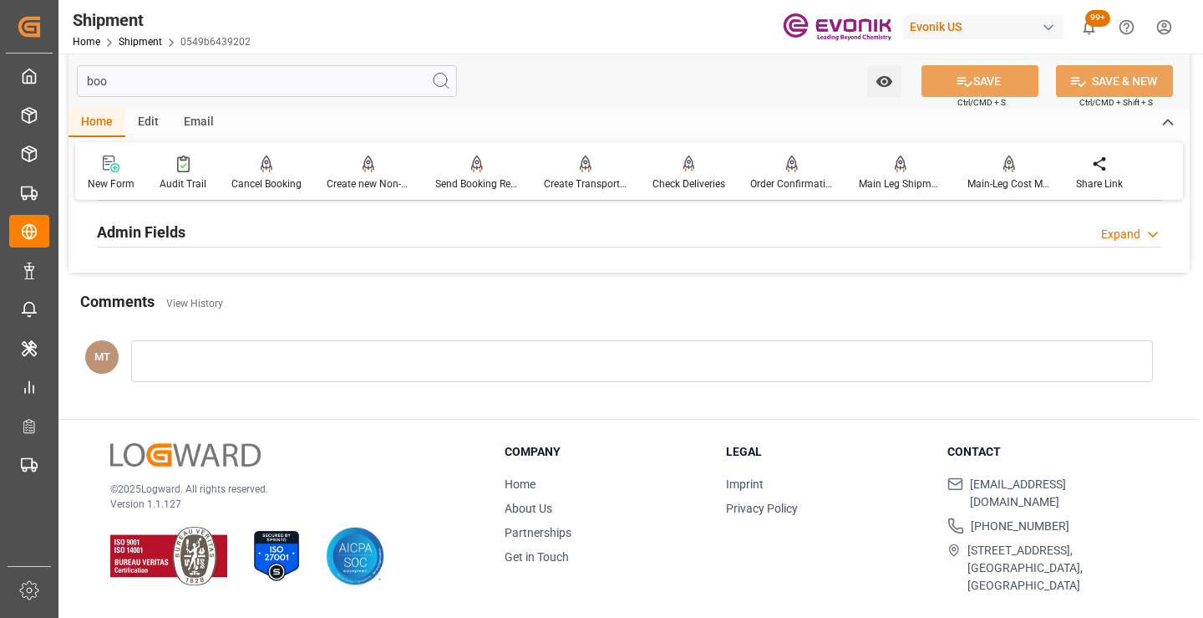
scroll to position [117, 0]
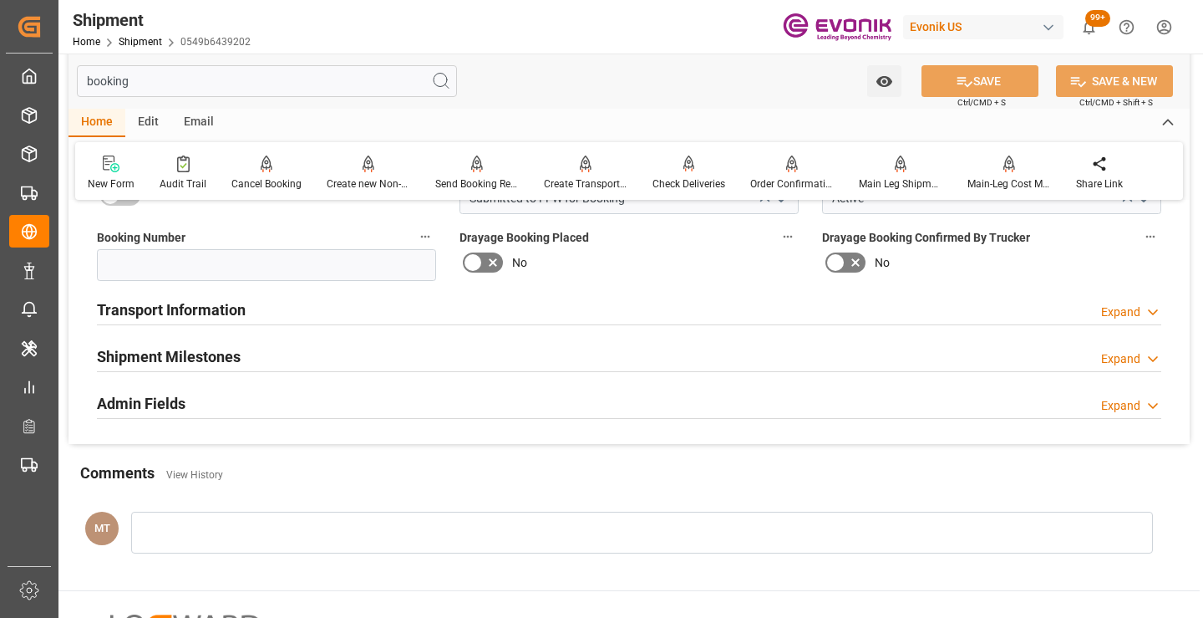
type input "booking"
click at [231, 358] on h2 "Shipment Milestones" at bounding box center [169, 356] width 144 height 23
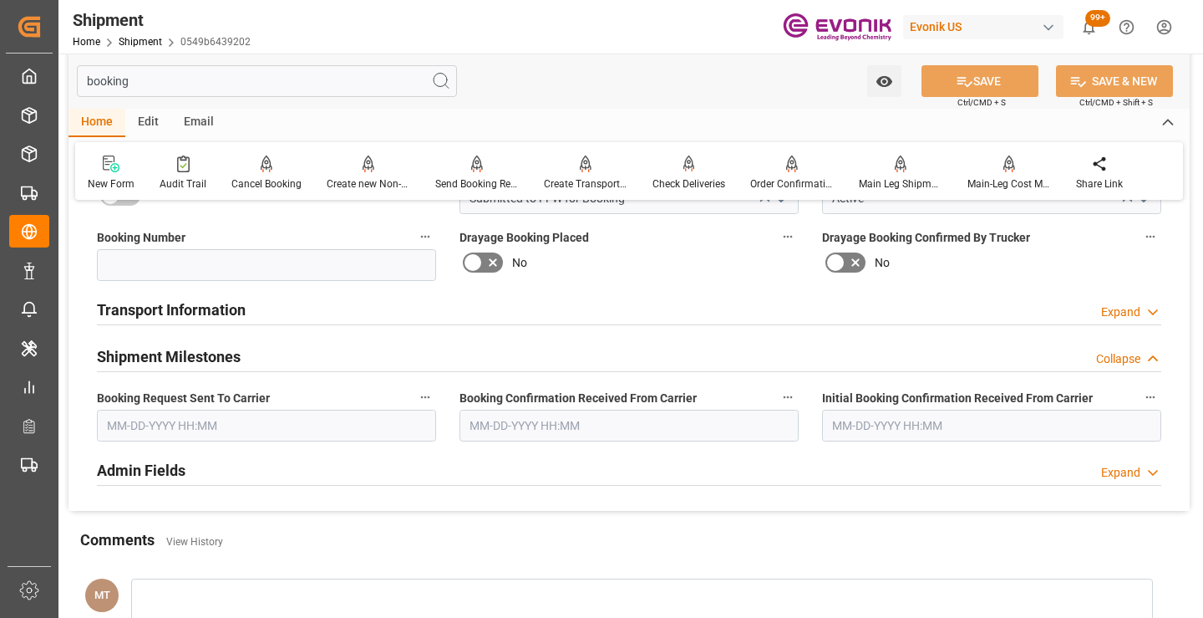
click at [236, 432] on input "text" at bounding box center [266, 425] width 339 height 32
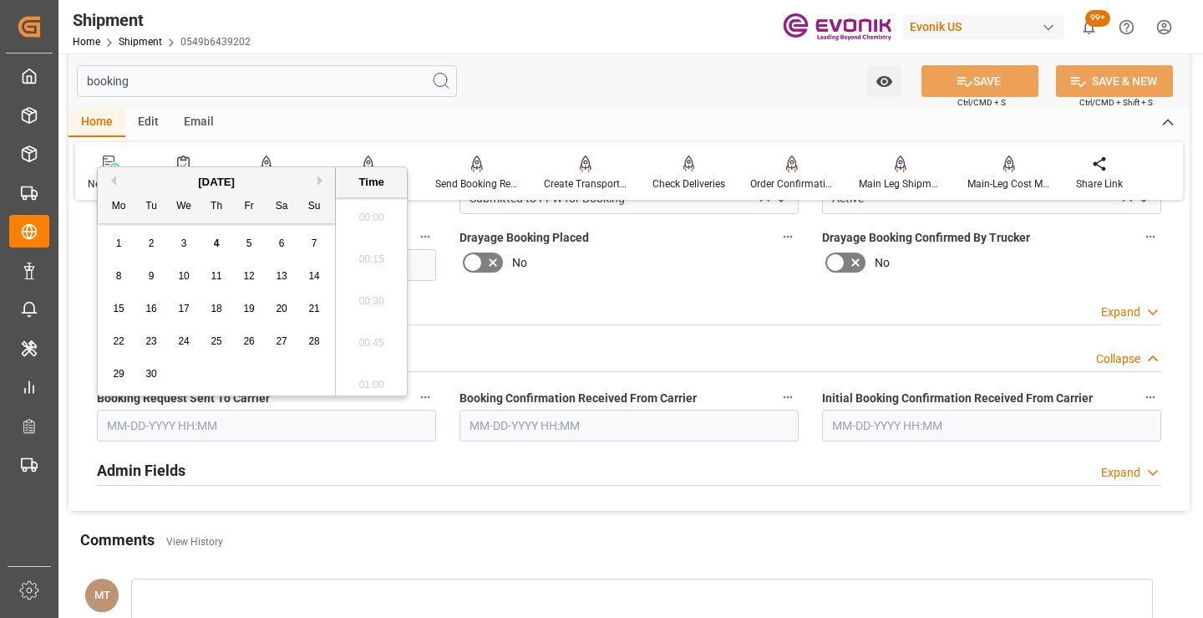
scroll to position [2262, 0]
click at [219, 246] on span "4" at bounding box center [217, 243] width 6 height 12
type input "[DATE] 00:00"
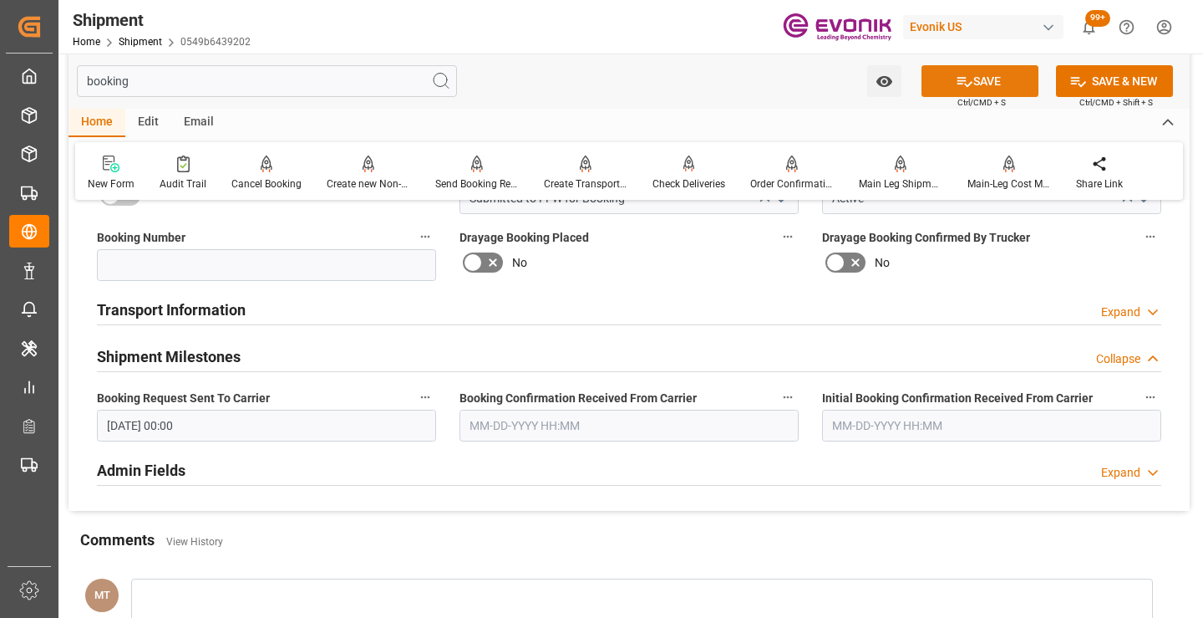
click at [987, 79] on button "SAVE" at bounding box center [980, 81] width 117 height 32
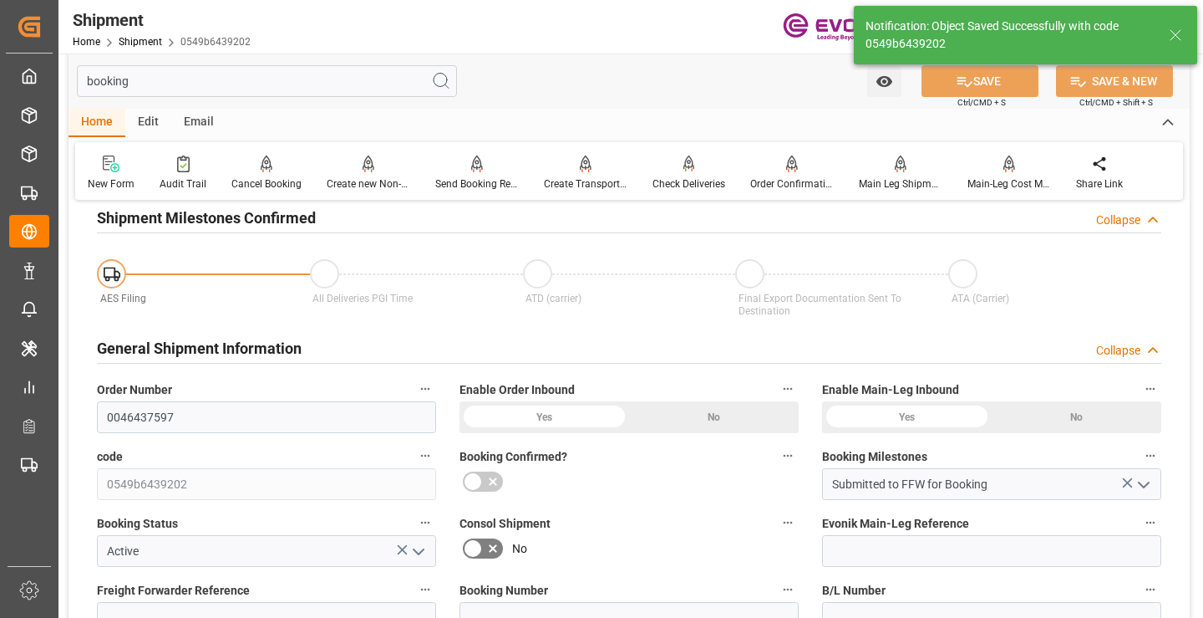
type input "Booking Request Submitted to Ocean Carrier"
